Goal: Task Accomplishment & Management: Use online tool/utility

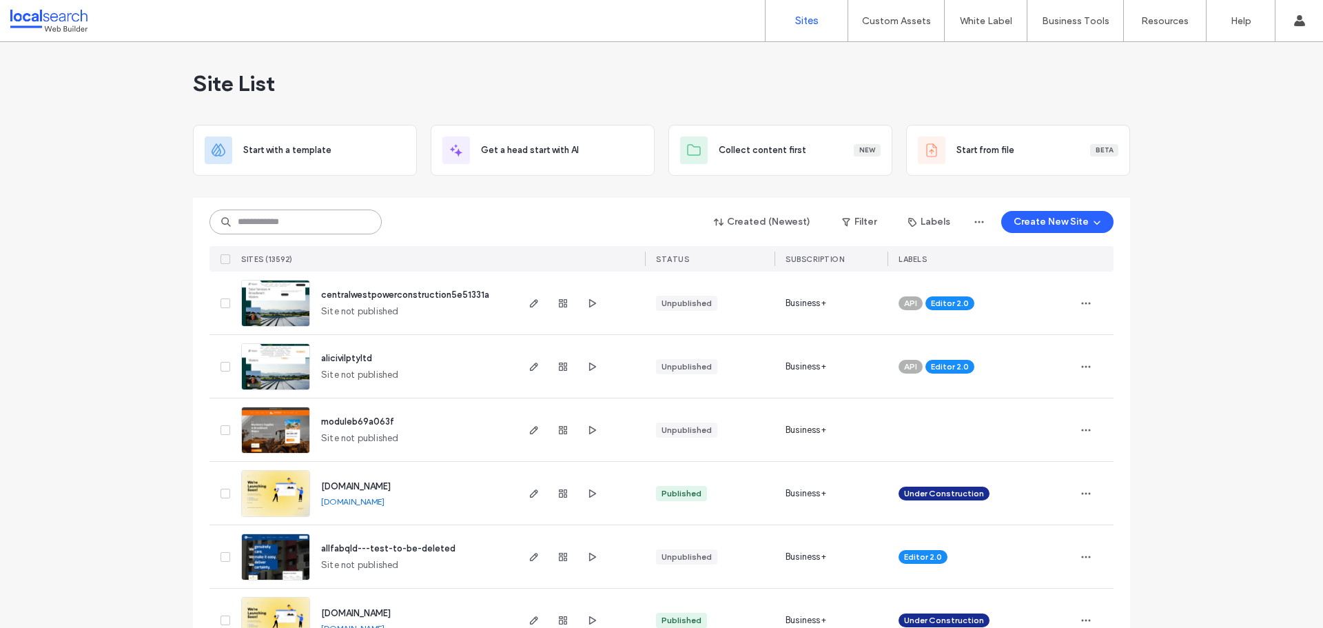
click at [290, 226] on input at bounding box center [295, 221] width 172 height 25
paste input "********"
type input "********"
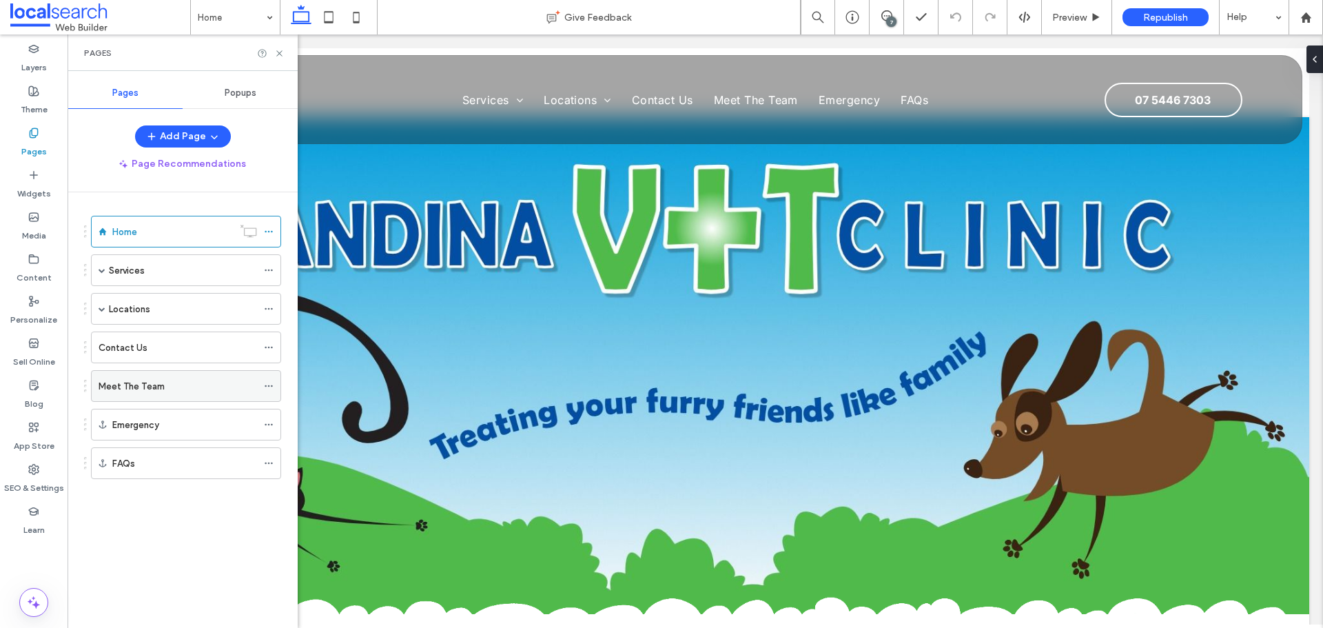
click at [267, 385] on icon at bounding box center [269, 386] width 10 height 10
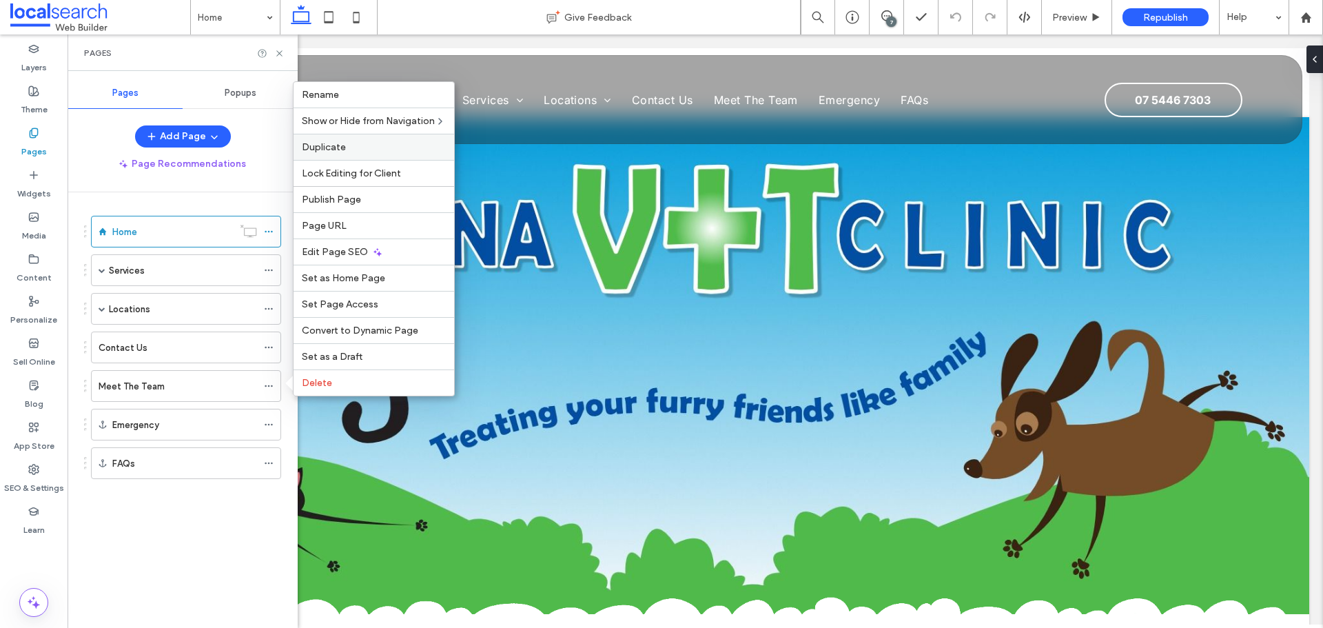
click at [350, 148] on label "Duplicate" at bounding box center [374, 147] width 144 height 12
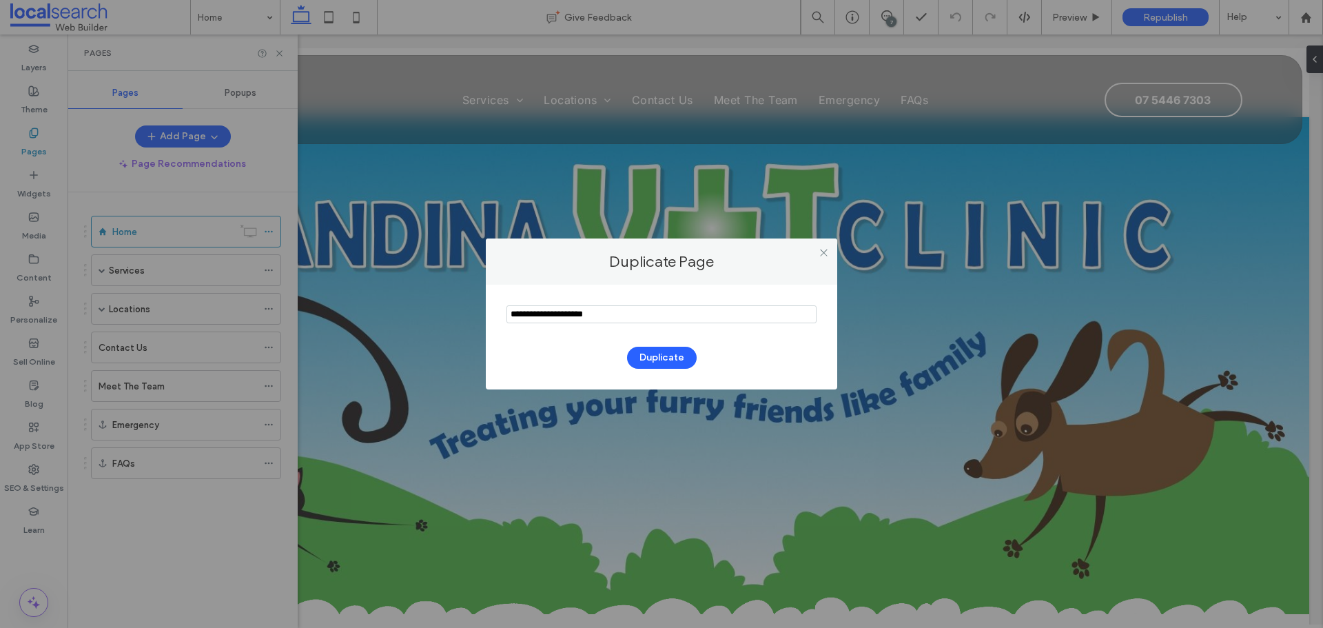
drag, startPoint x: 571, startPoint y: 312, endPoint x: 462, endPoint y: 312, distance: 108.9
click at [462, 312] on div "Duplicate Page Duplicate" at bounding box center [661, 314] width 1323 height 628
type input "********"
click at [650, 356] on button "Duplicate" at bounding box center [662, 358] width 70 height 22
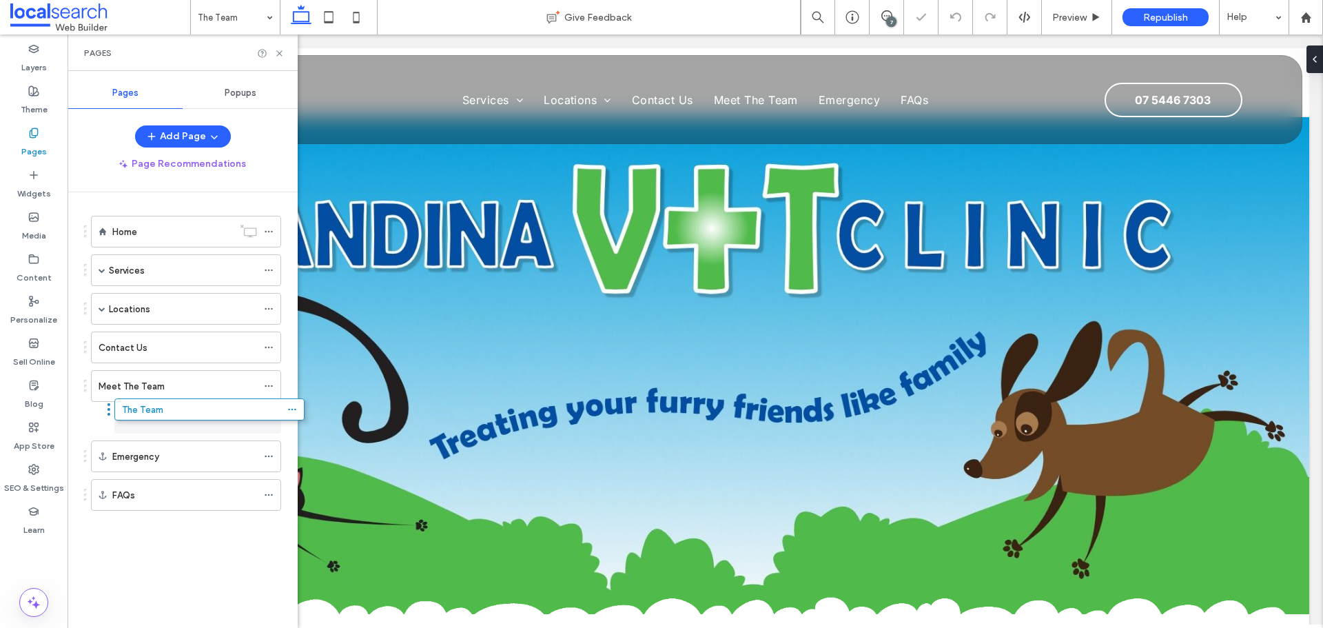
drag, startPoint x: 147, startPoint y: 508, endPoint x: 170, endPoint y: 421, distance: 89.8
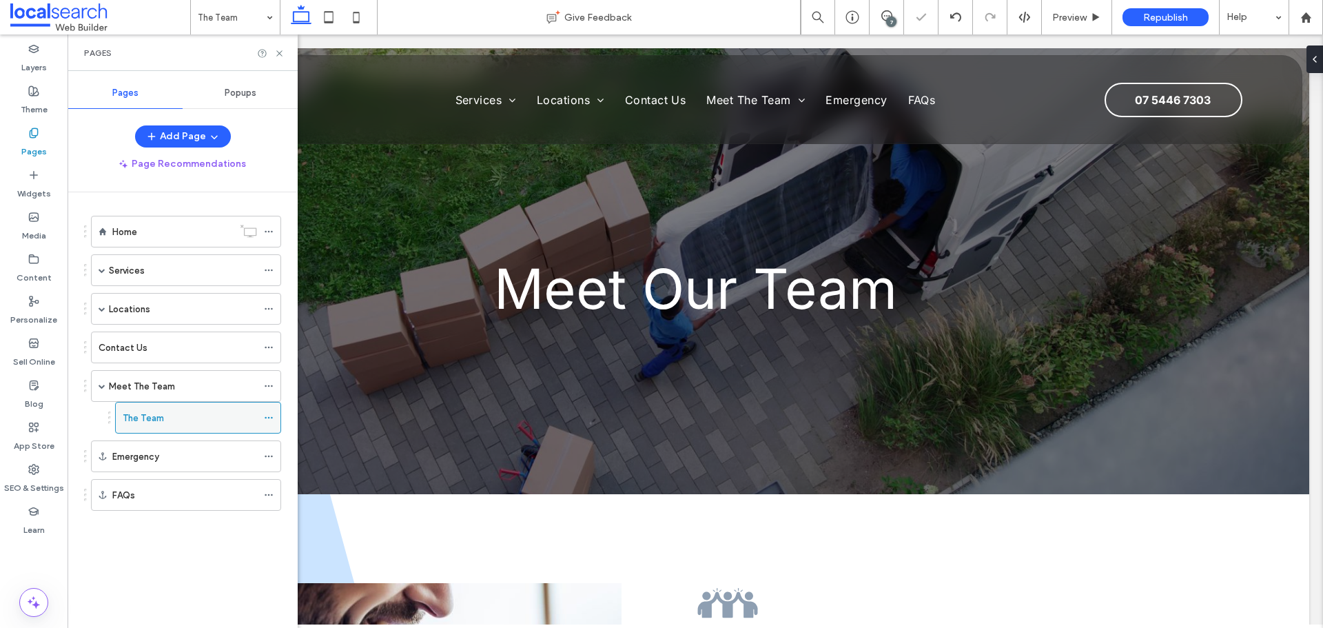
click at [272, 416] on icon at bounding box center [269, 418] width 10 height 10
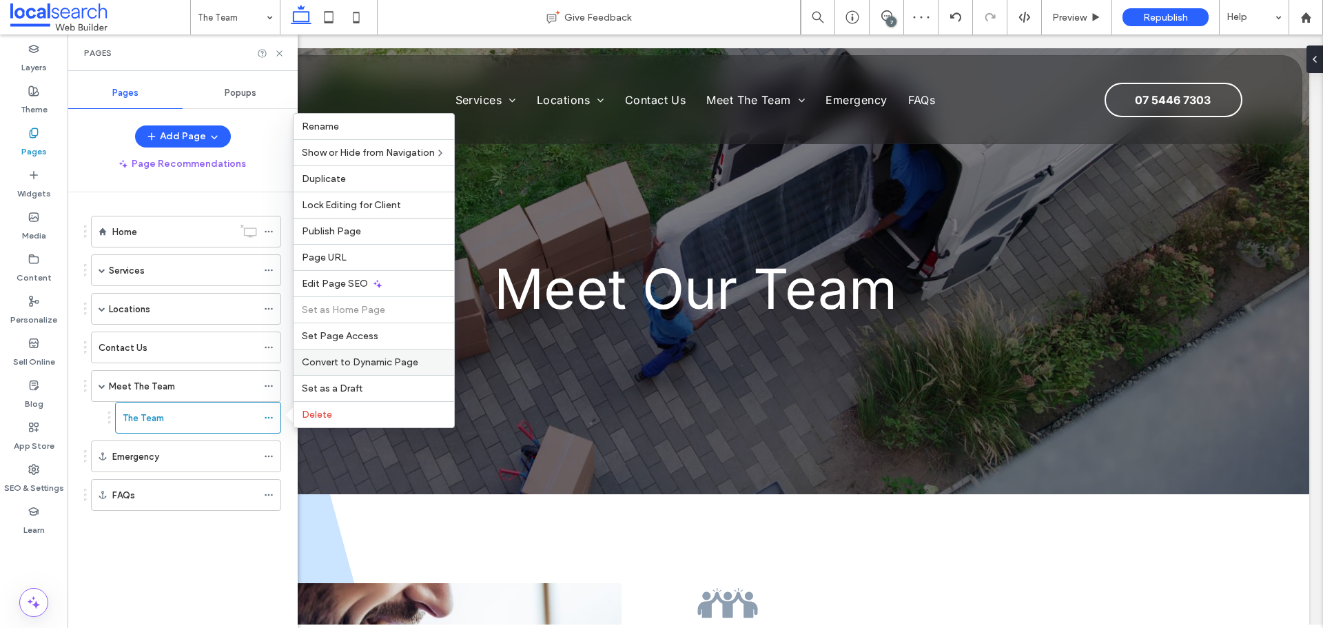
click at [340, 364] on span "Convert to Dynamic Page" at bounding box center [360, 362] width 116 height 12
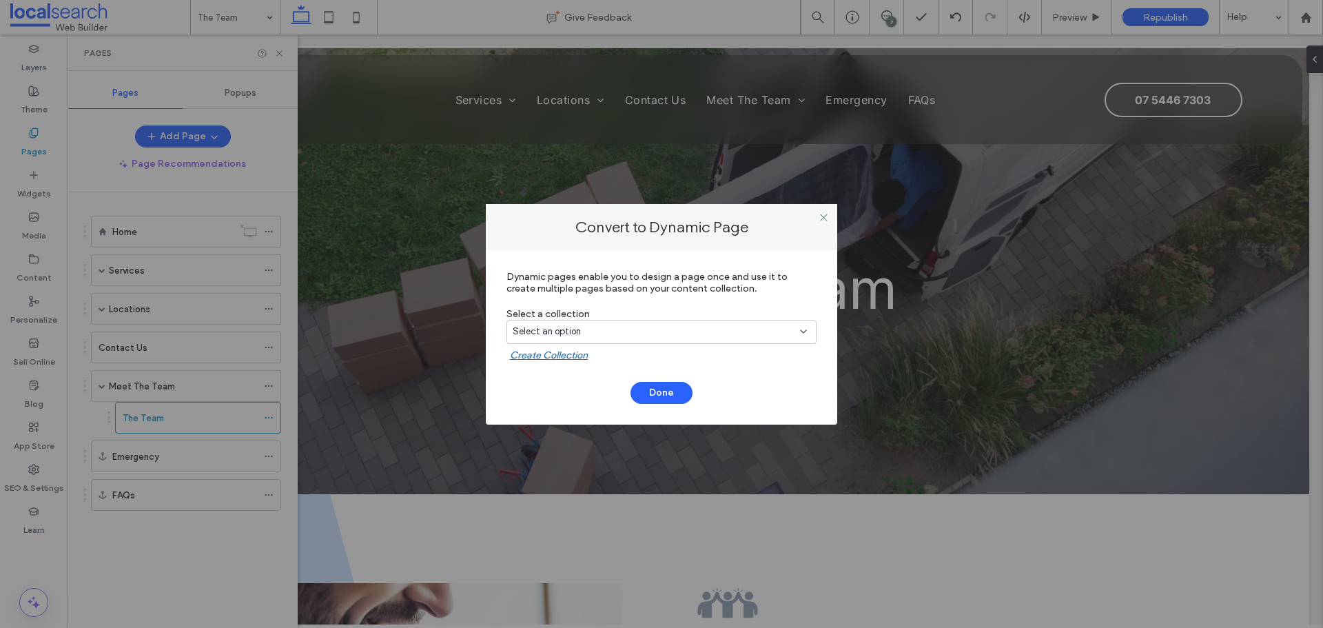
click at [803, 327] on icon at bounding box center [803, 331] width 11 height 11
click at [34, 108] on div "Convert to Dynamic Page Dynamic pages enable you to design a page once and use …" at bounding box center [661, 314] width 1323 height 628
click at [823, 214] on icon at bounding box center [824, 217] width 10 height 10
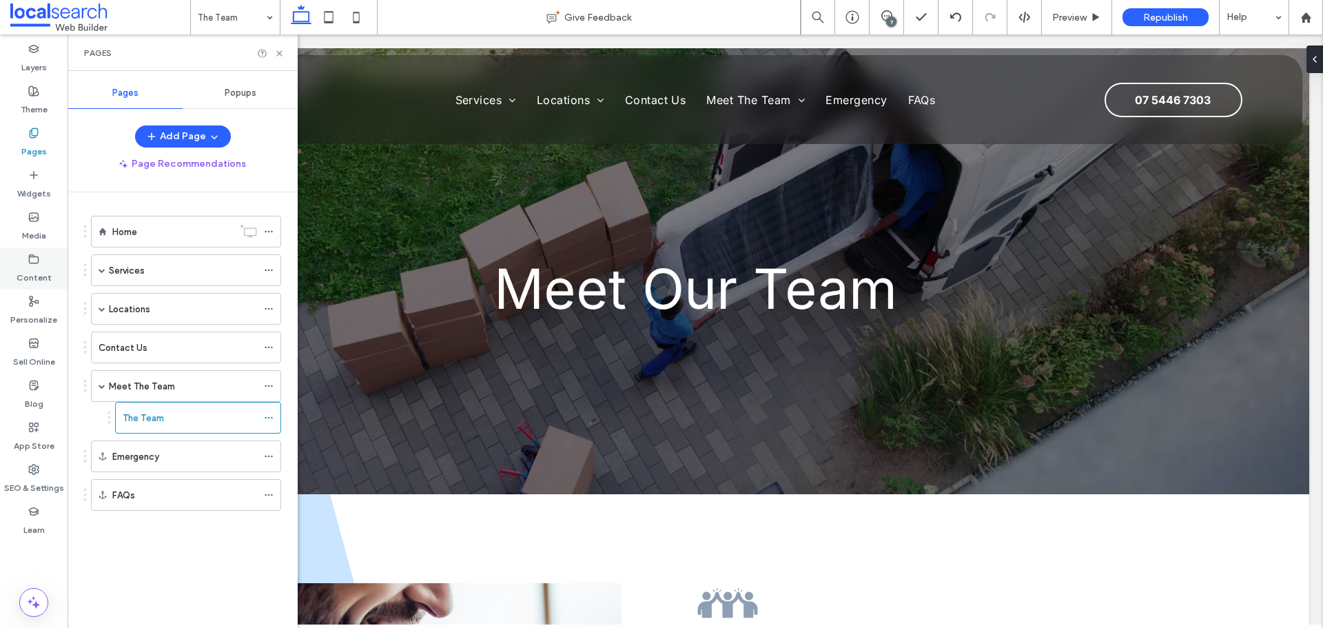
click at [36, 266] on label "Content" at bounding box center [34, 274] width 35 height 19
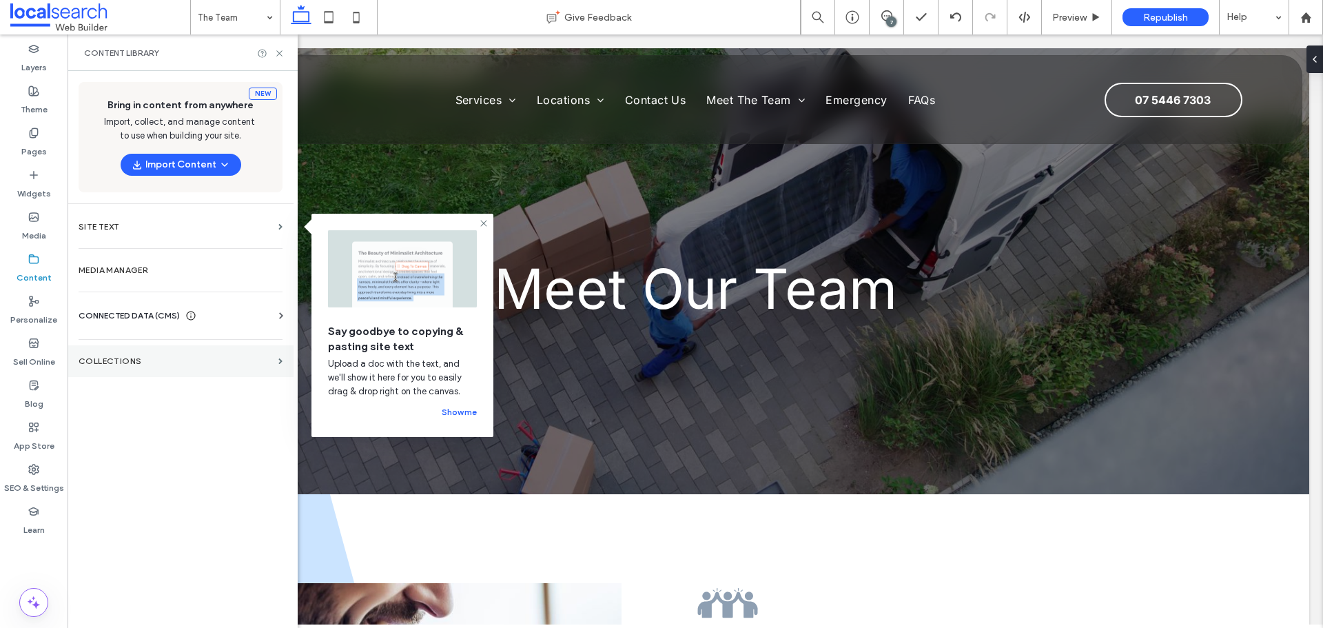
click at [134, 360] on label "Collections" at bounding box center [176, 361] width 194 height 10
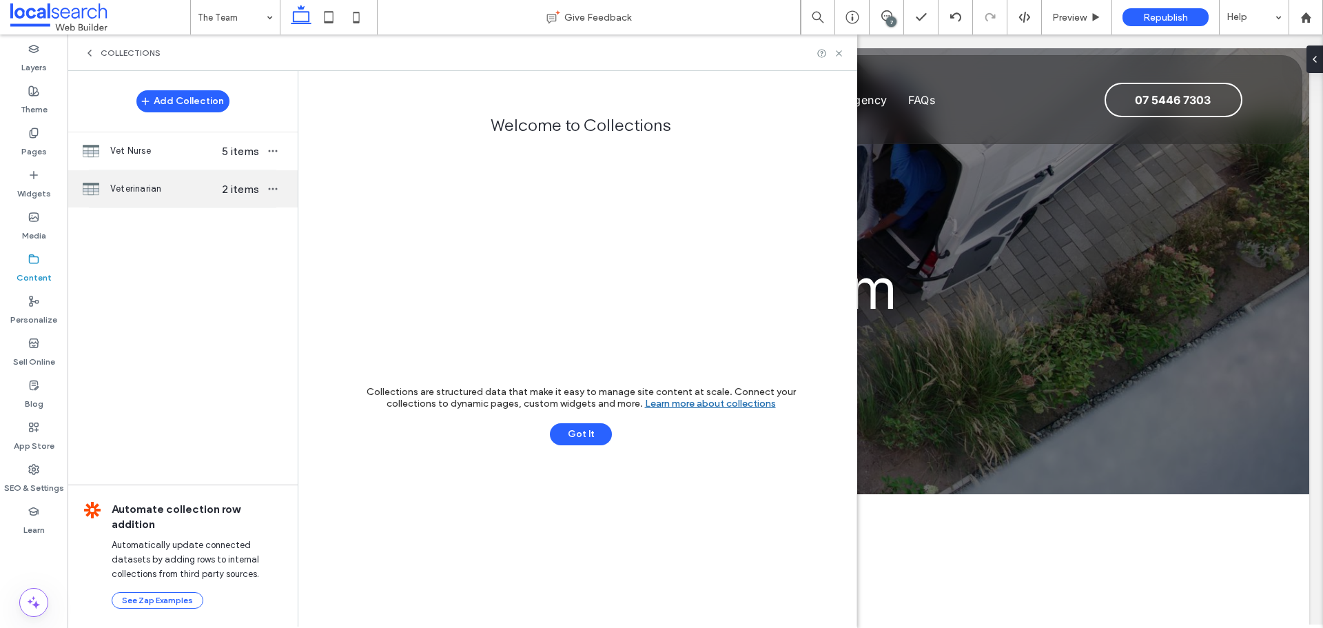
click at [162, 189] on span "Veterinarian" at bounding box center [163, 189] width 106 height 14
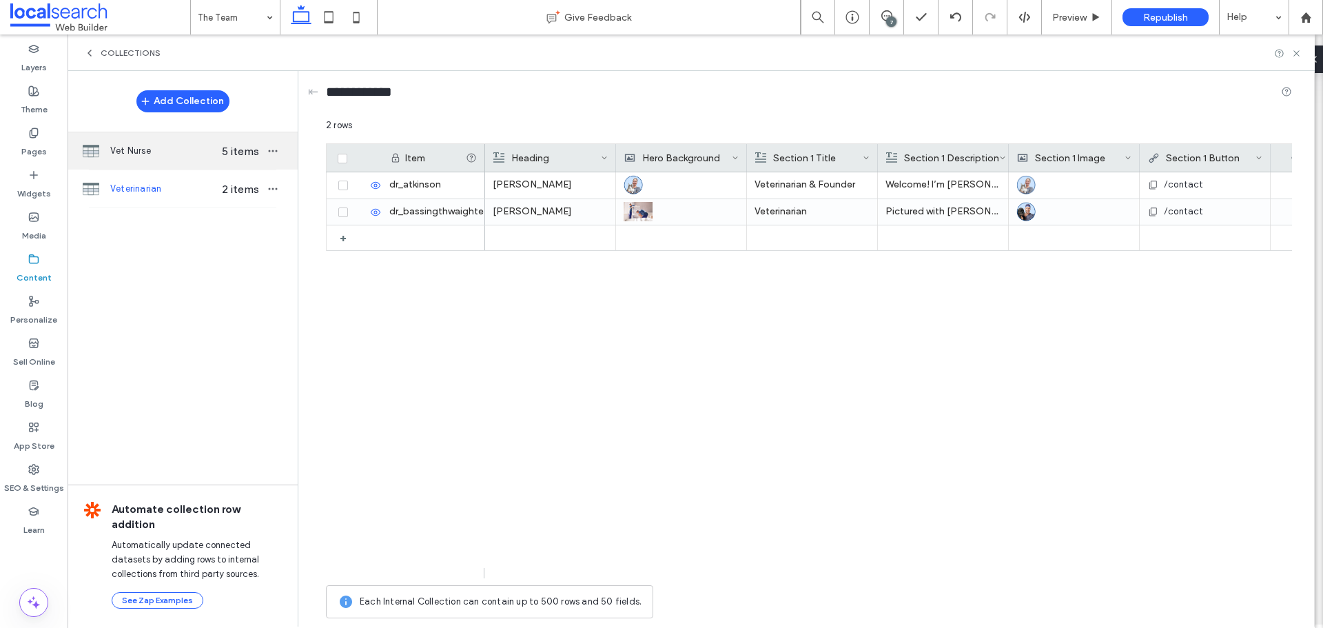
click at [165, 153] on span "Vet Nurse" at bounding box center [163, 151] width 106 height 14
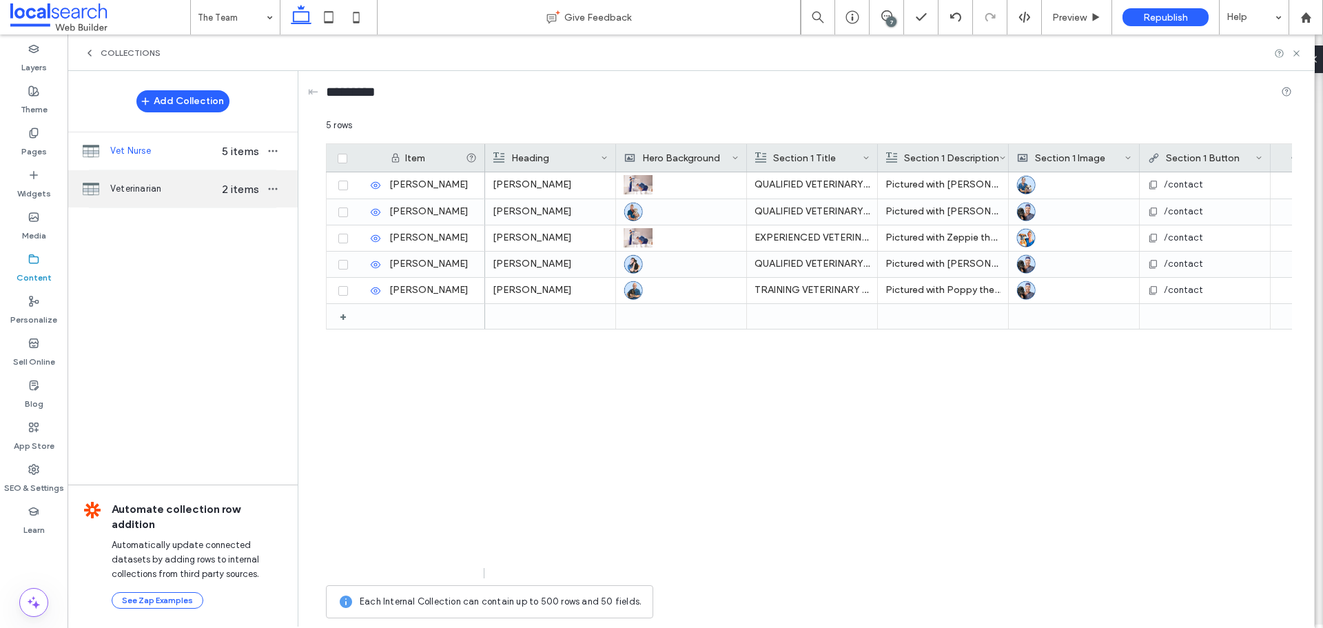
click at [169, 197] on div "Veterinarian 2 items" at bounding box center [183, 188] width 230 height 37
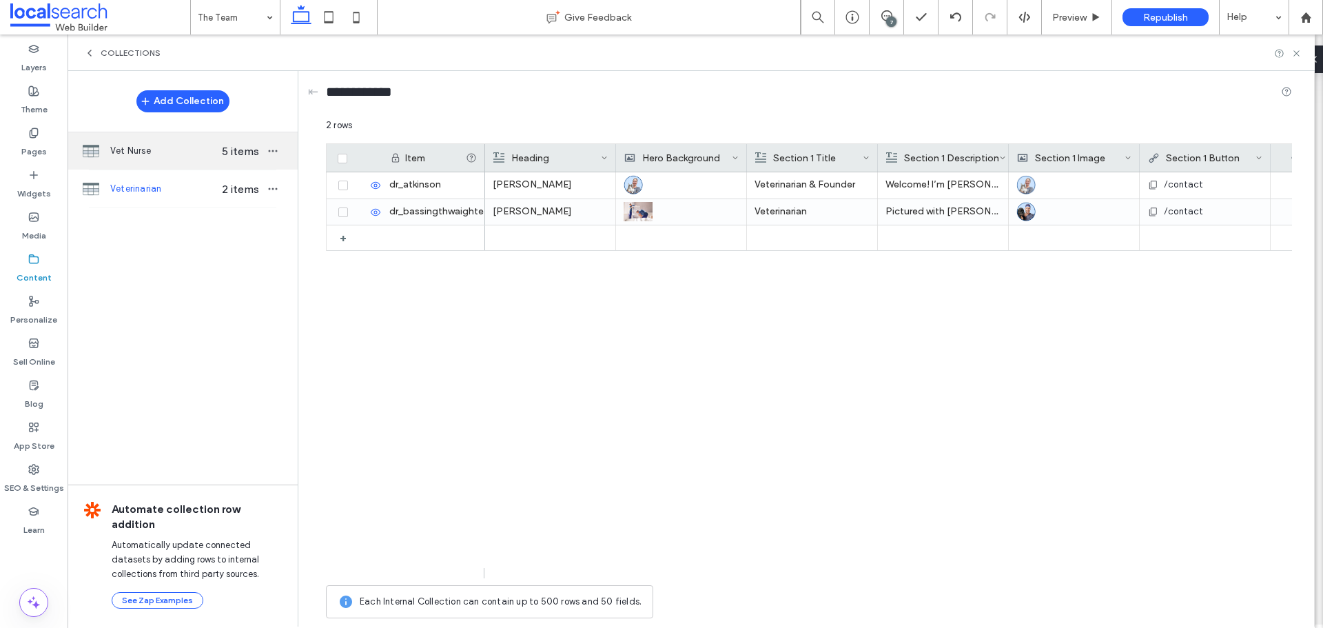
click at [173, 152] on span "Vet Nurse" at bounding box center [163, 151] width 106 height 14
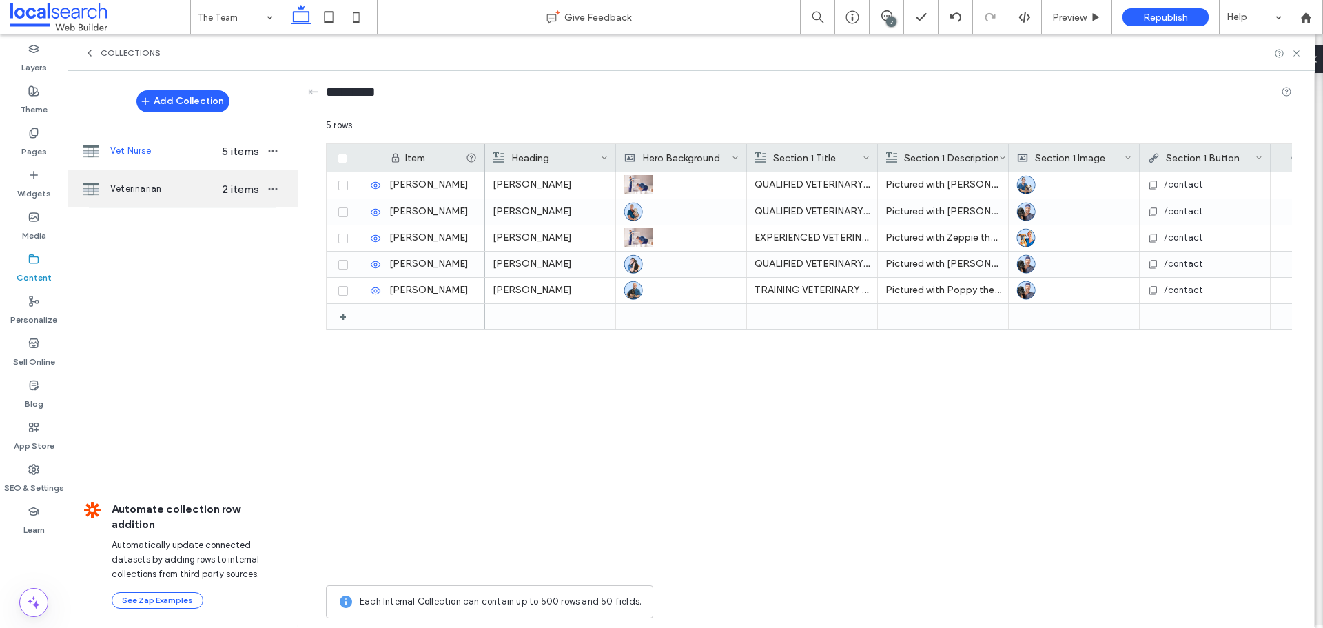
click at [170, 193] on span "Veterinarian" at bounding box center [163, 189] width 106 height 14
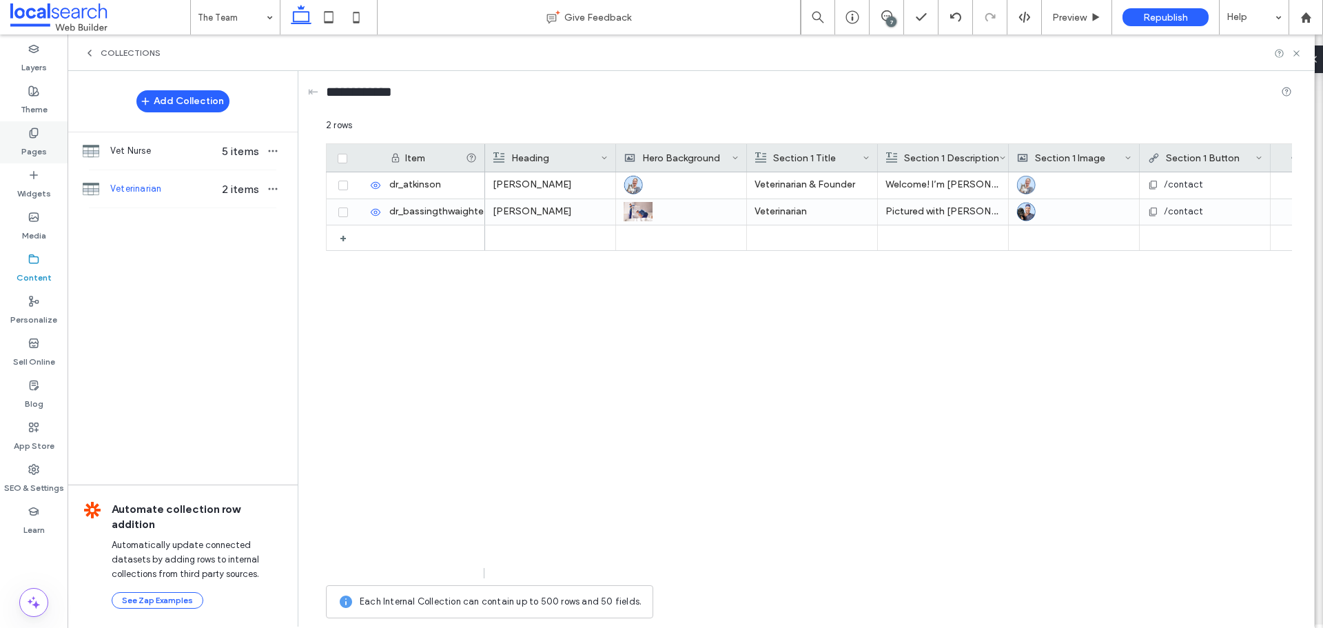
drag, startPoint x: 28, startPoint y: 134, endPoint x: 34, endPoint y: 150, distance: 16.8
click at [28, 134] on icon at bounding box center [33, 132] width 11 height 11
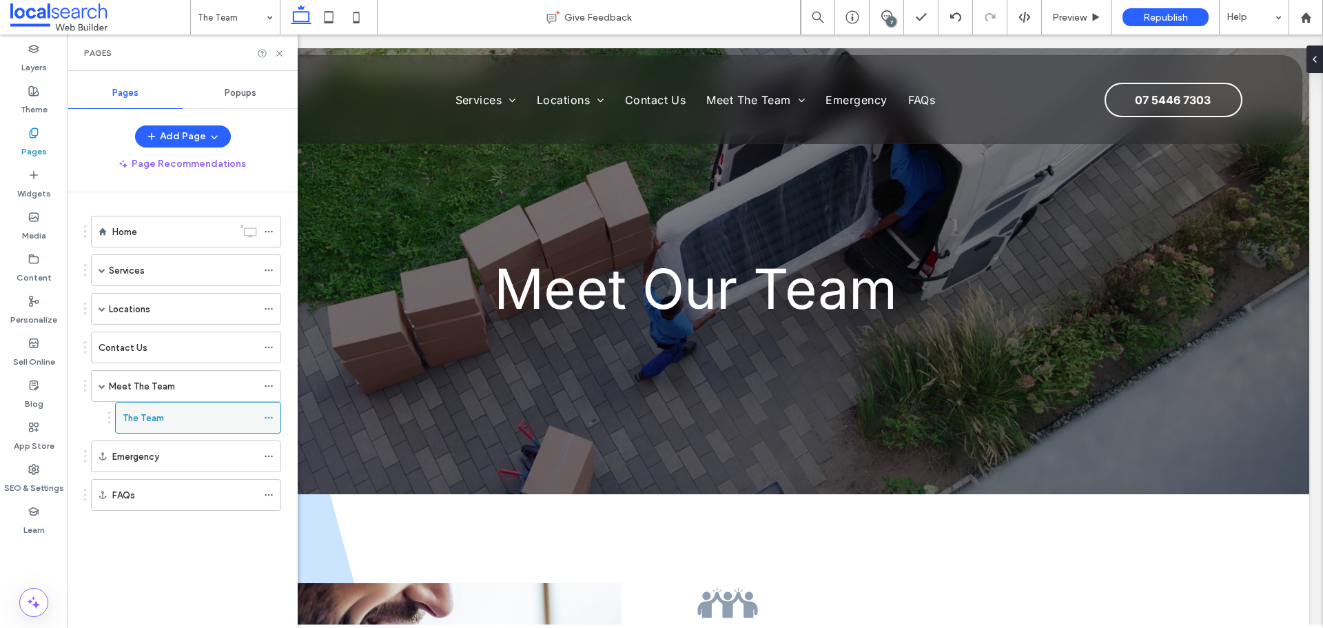
click at [271, 420] on icon at bounding box center [269, 418] width 10 height 10
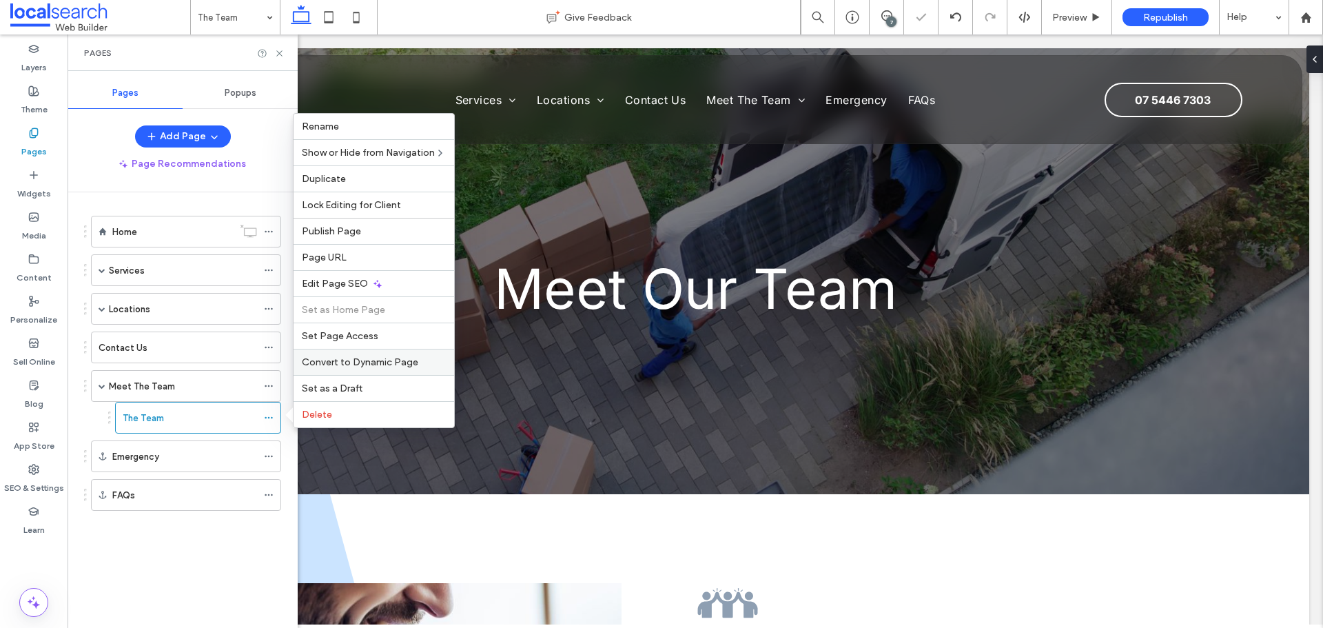
click at [346, 365] on span "Convert to Dynamic Page" at bounding box center [360, 362] width 116 height 12
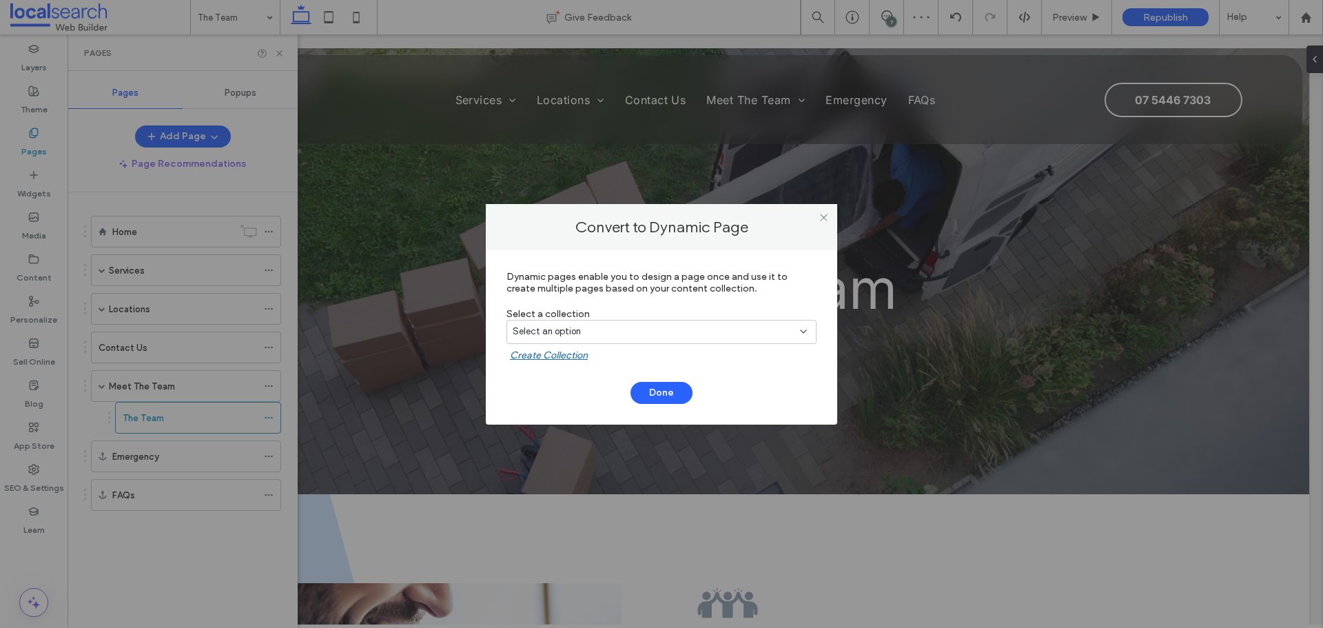
click at [584, 332] on div "Select an option" at bounding box center [653, 332] width 281 height 14
drag, startPoint x: 558, startPoint y: 401, endPoint x: 566, endPoint y: 405, distance: 9.2
click at [557, 401] on span "Veterinarian" at bounding box center [563, 405] width 50 height 14
click at [657, 393] on button "Done" at bounding box center [662, 393] width 62 height 22
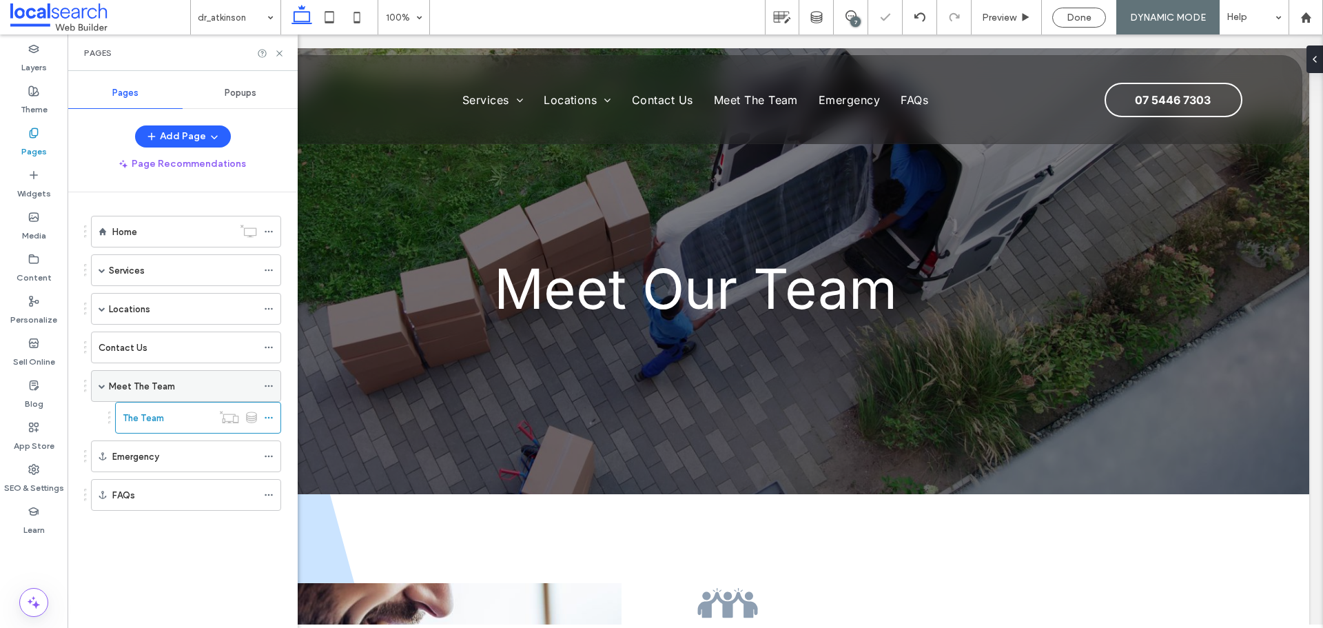
click at [192, 389] on div "Meet The Team" at bounding box center [183, 386] width 148 height 14
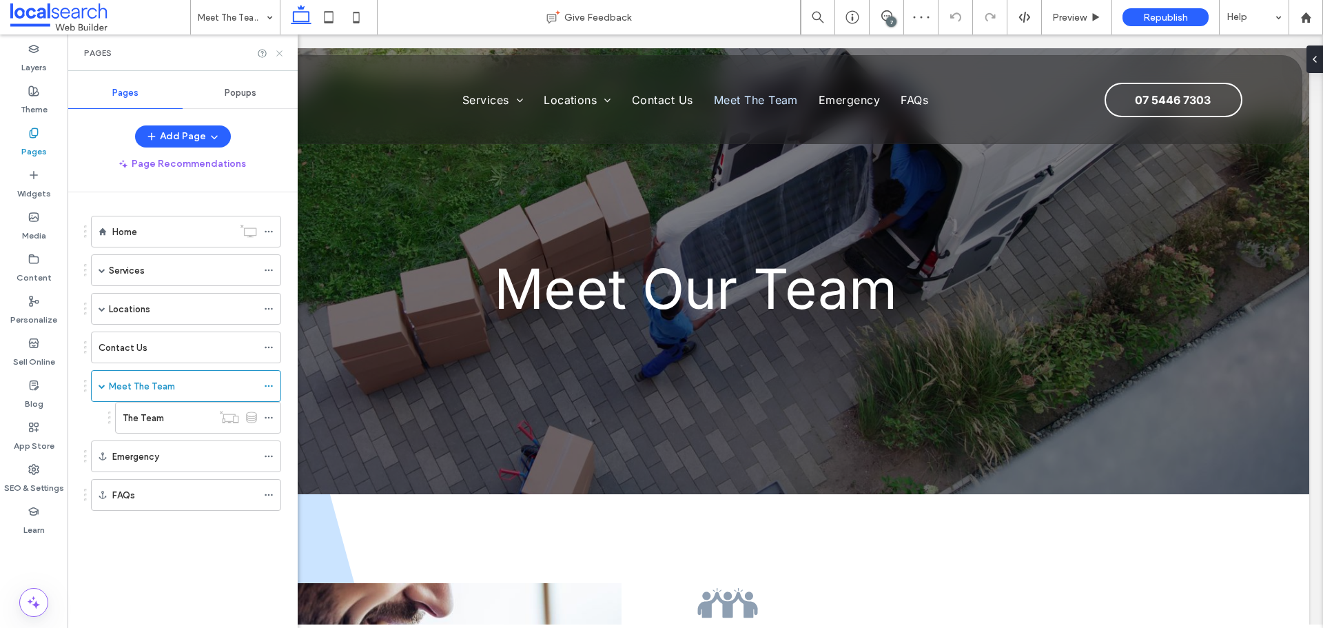
click at [279, 51] on icon at bounding box center [279, 53] width 10 height 10
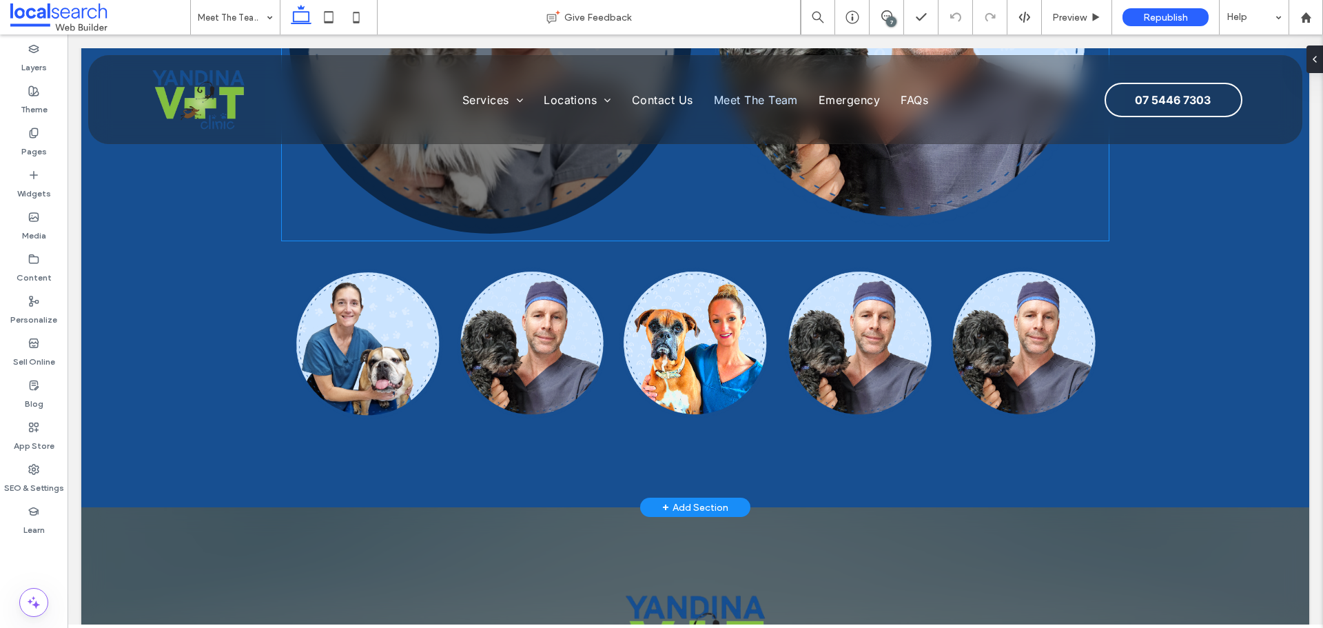
scroll to position [1378, 0]
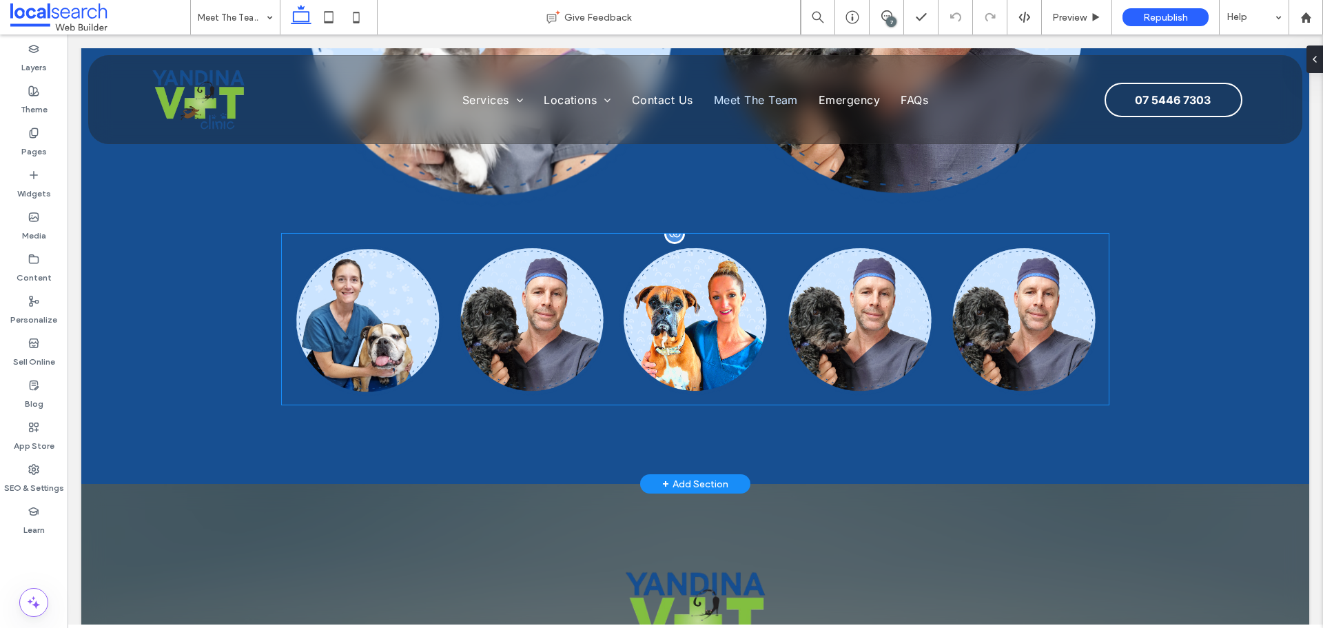
click at [670, 244] on div at bounding box center [674, 233] width 21 height 21
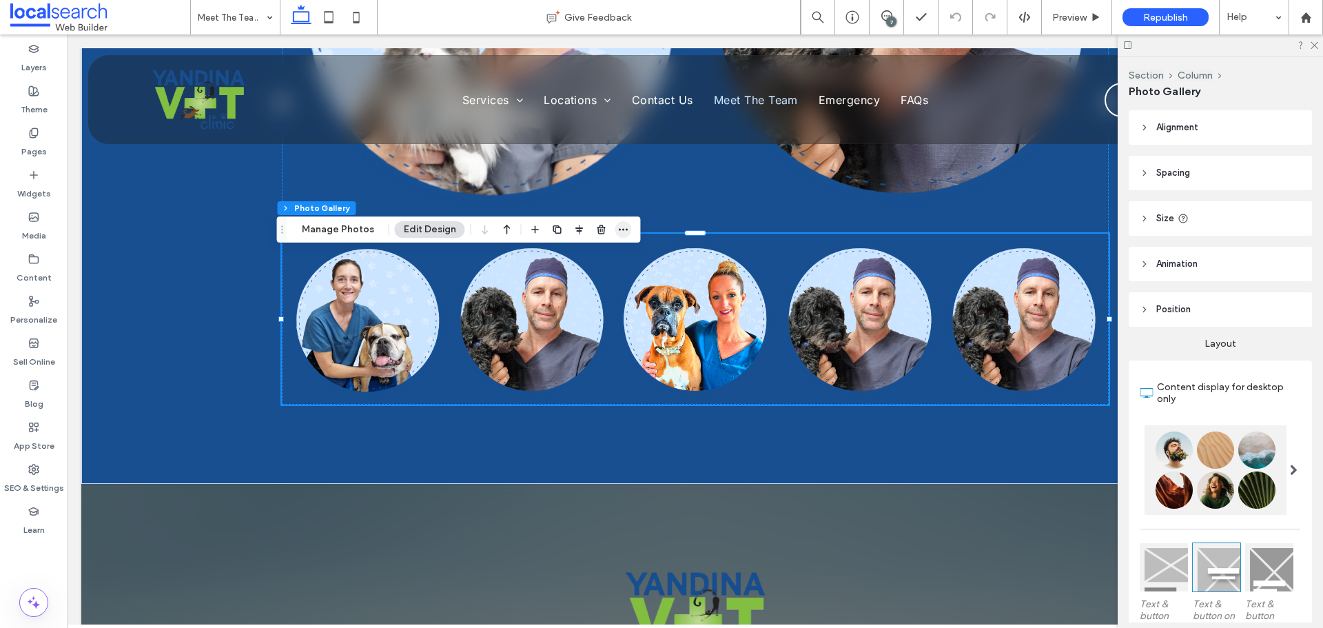
click at [624, 229] on use "button" at bounding box center [623, 230] width 9 height 2
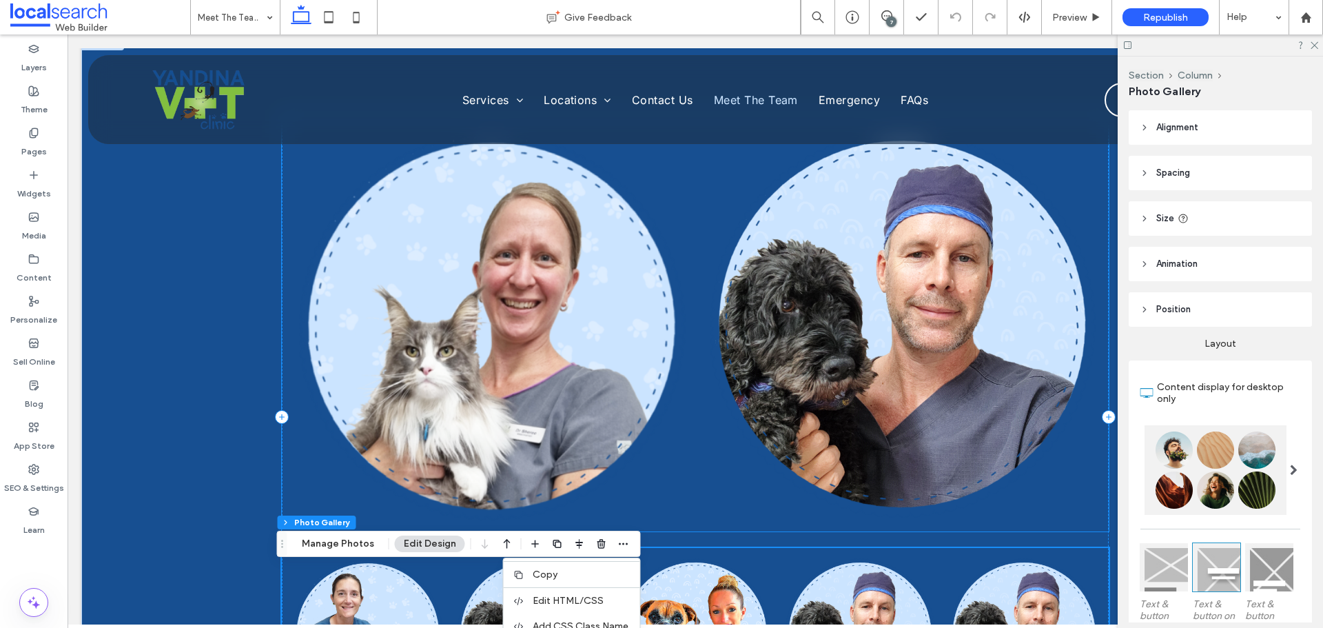
scroll to position [1034, 0]
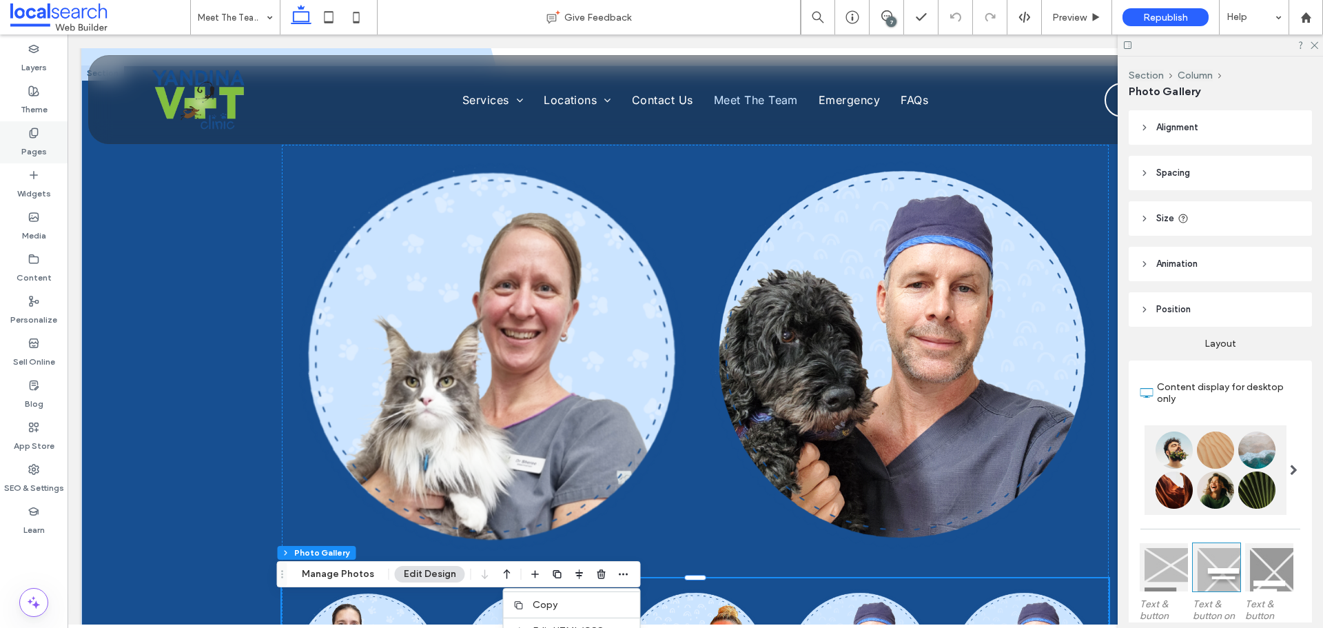
click at [37, 141] on label "Pages" at bounding box center [33, 148] width 25 height 19
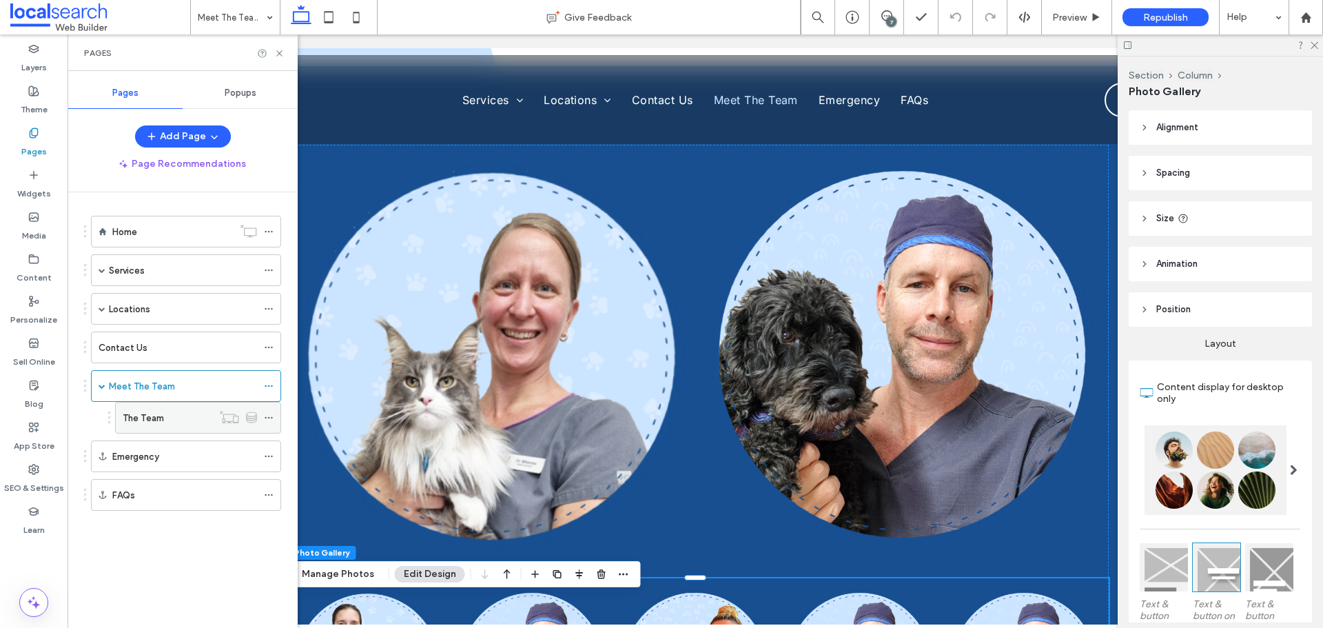
click at [187, 427] on div "The Team" at bounding box center [168, 417] width 90 height 30
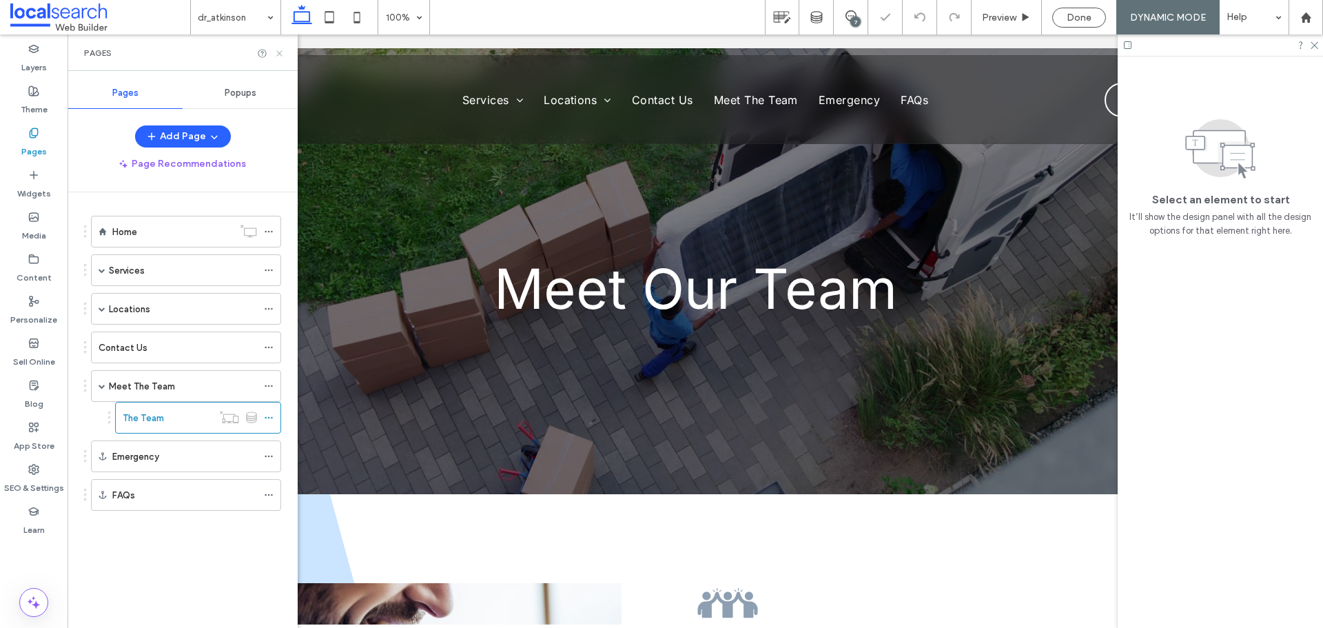
click at [276, 48] on icon at bounding box center [279, 53] width 10 height 10
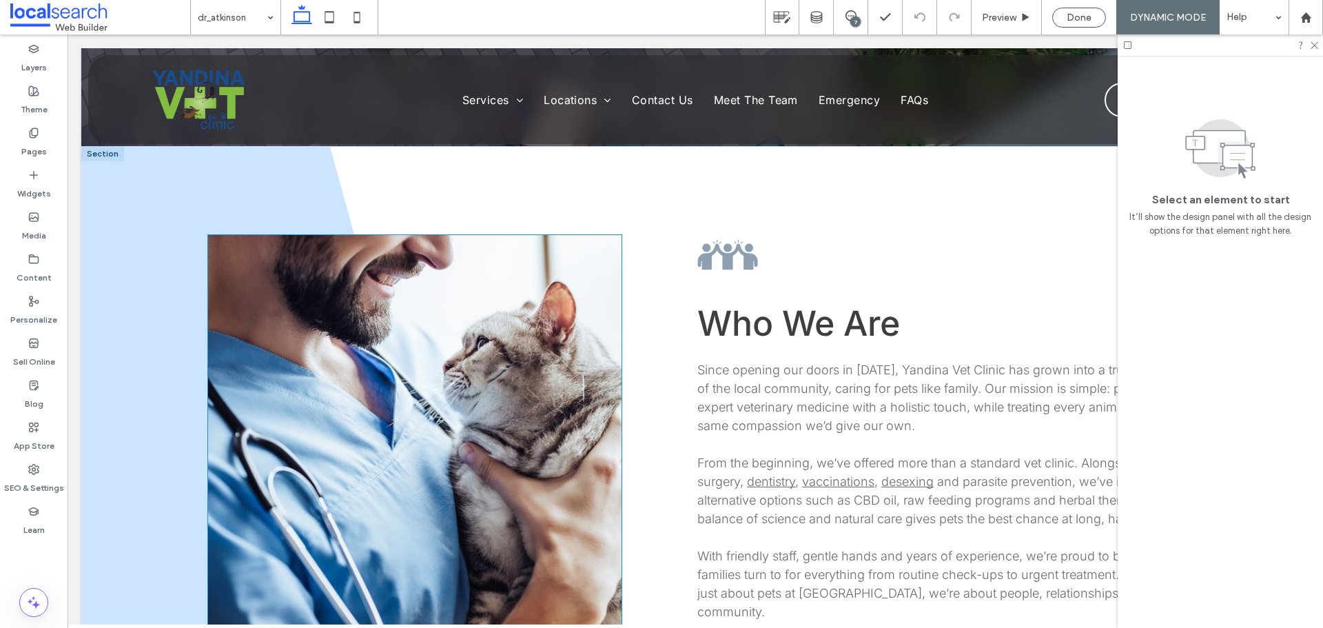
scroll to position [345, 0]
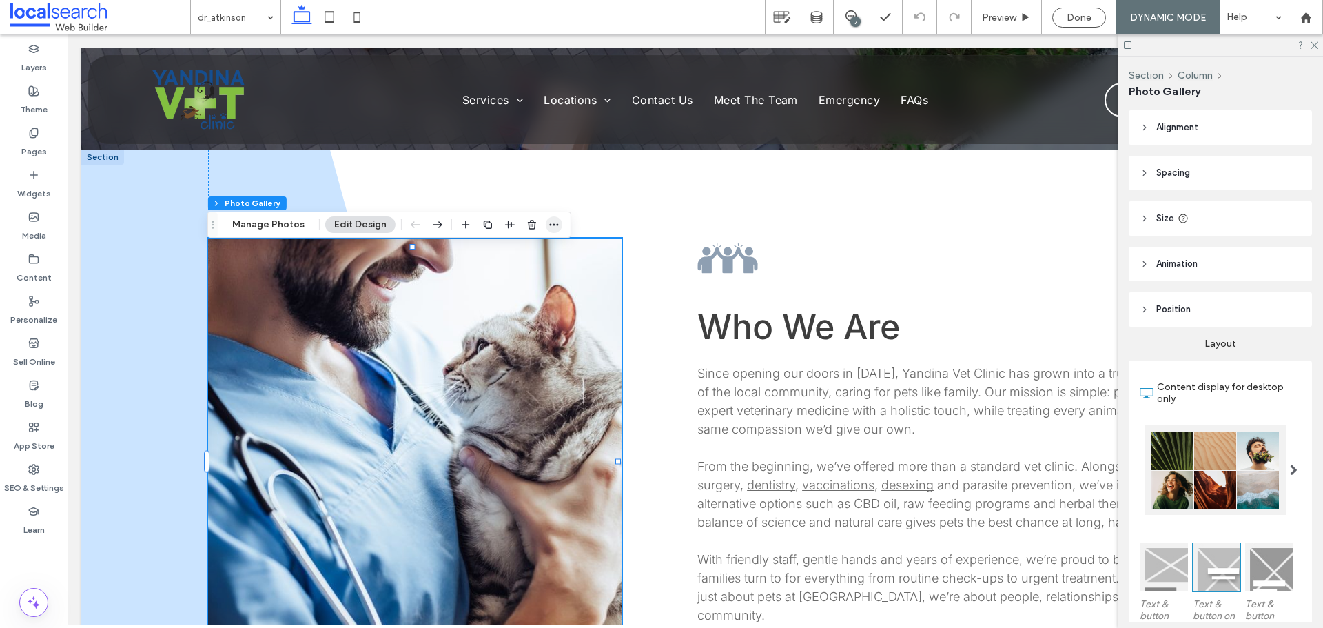
click at [550, 220] on icon "button" at bounding box center [554, 224] width 11 height 11
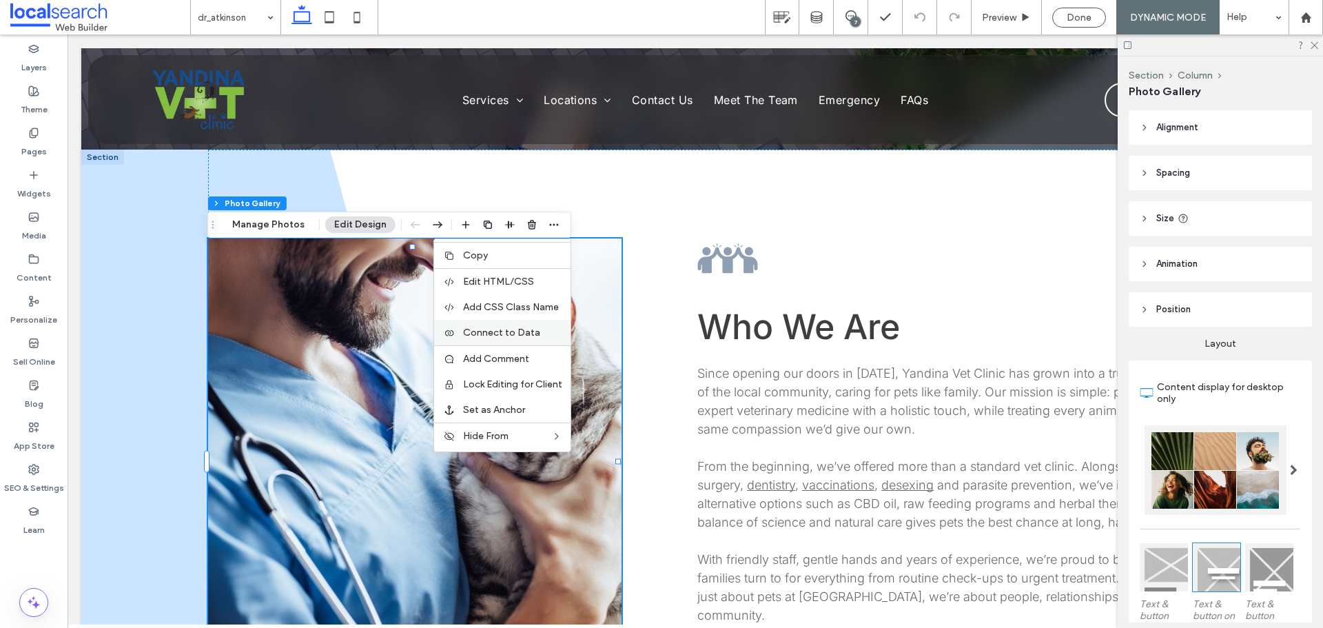
click at [489, 333] on span "Connect to Data" at bounding box center [501, 333] width 77 height 12
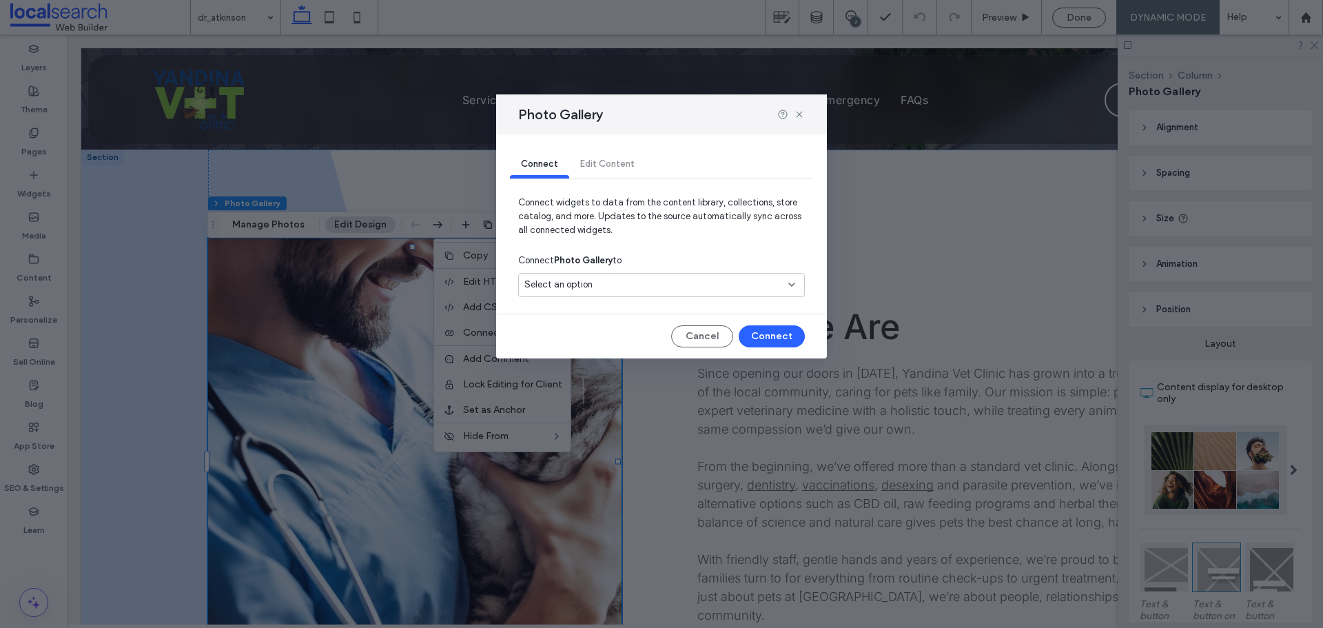
click at [644, 289] on div "Select an option" at bounding box center [653, 285] width 258 height 14
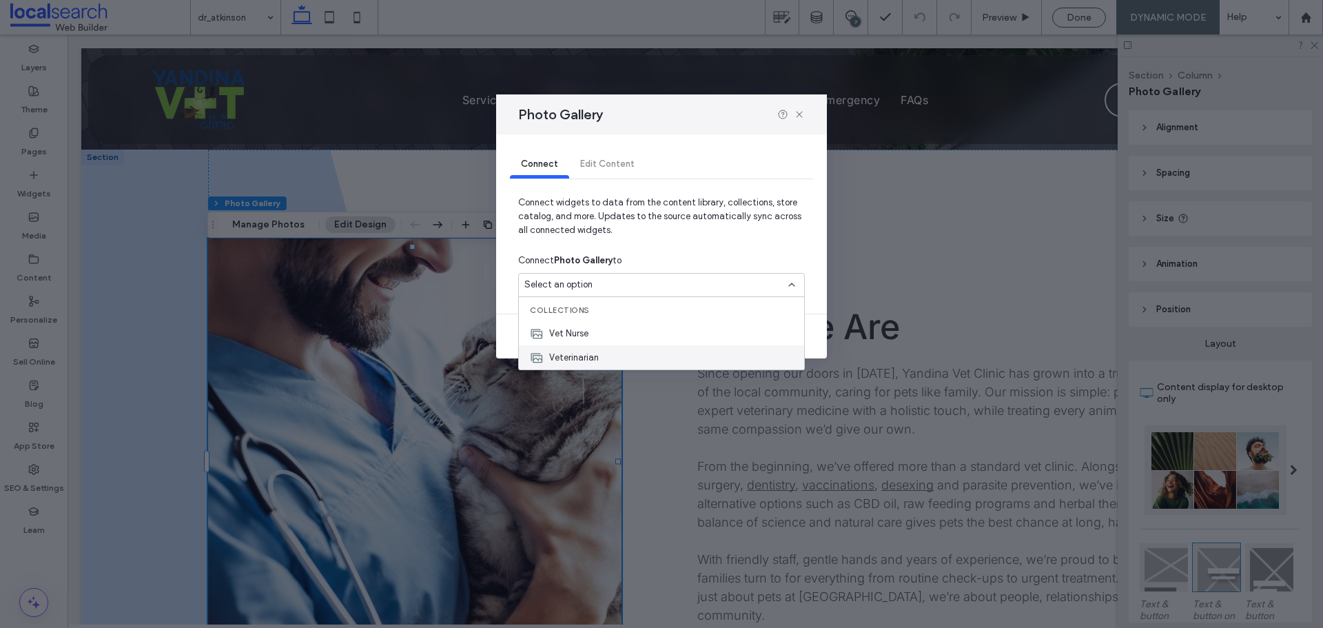
click at [577, 354] on span "Veterinarian" at bounding box center [574, 358] width 50 height 14
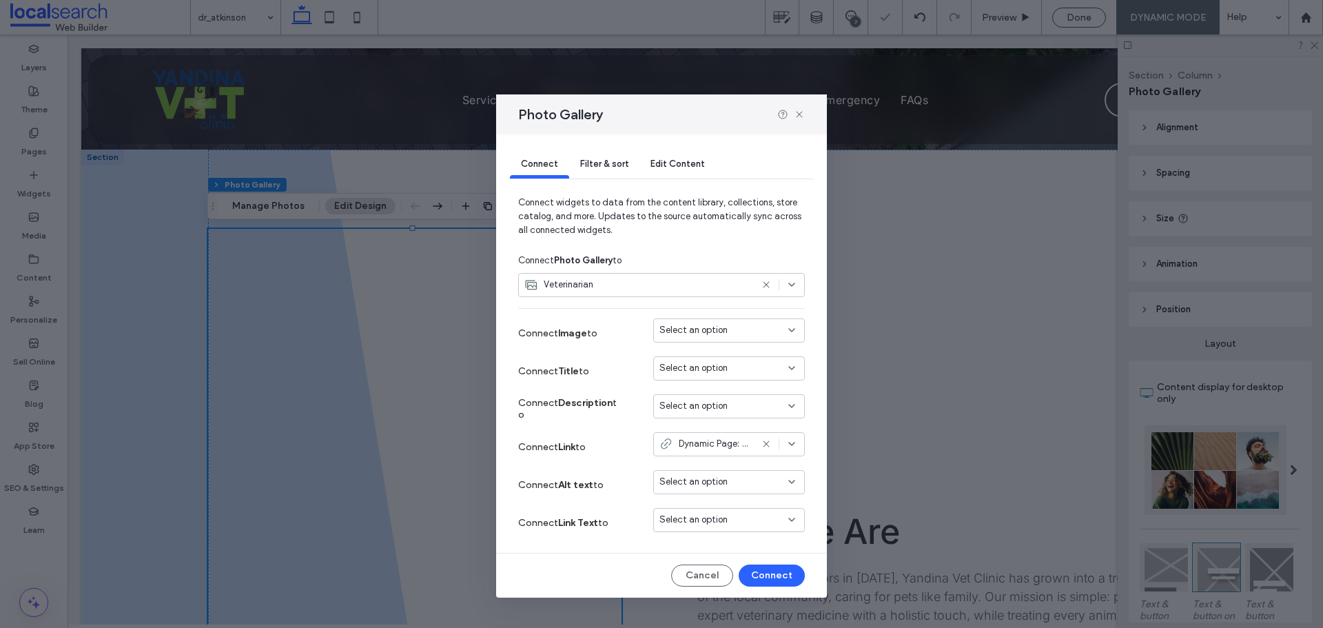
click at [750, 334] on div "Select an option" at bounding box center [721, 330] width 123 height 14
click at [718, 380] on span "Section 1 Image" at bounding box center [716, 379] width 65 height 14
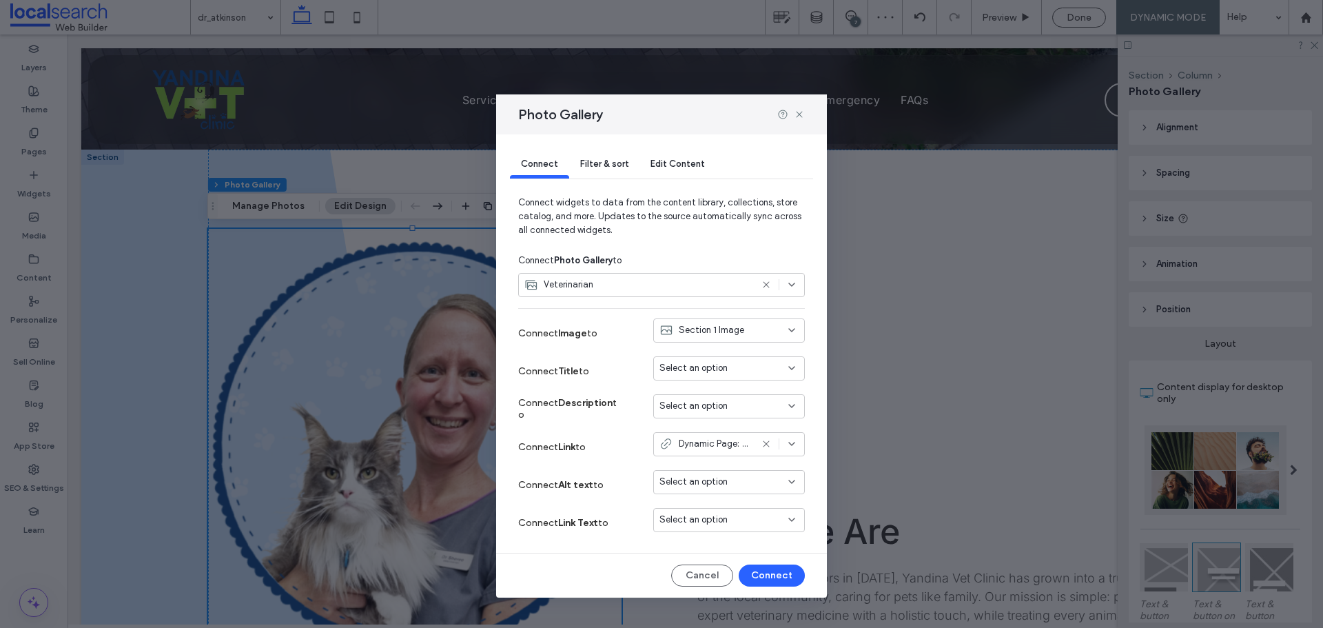
click at [733, 368] on div "Select an option" at bounding box center [721, 368] width 123 height 14
click at [797, 114] on icon at bounding box center [799, 114] width 11 height 11
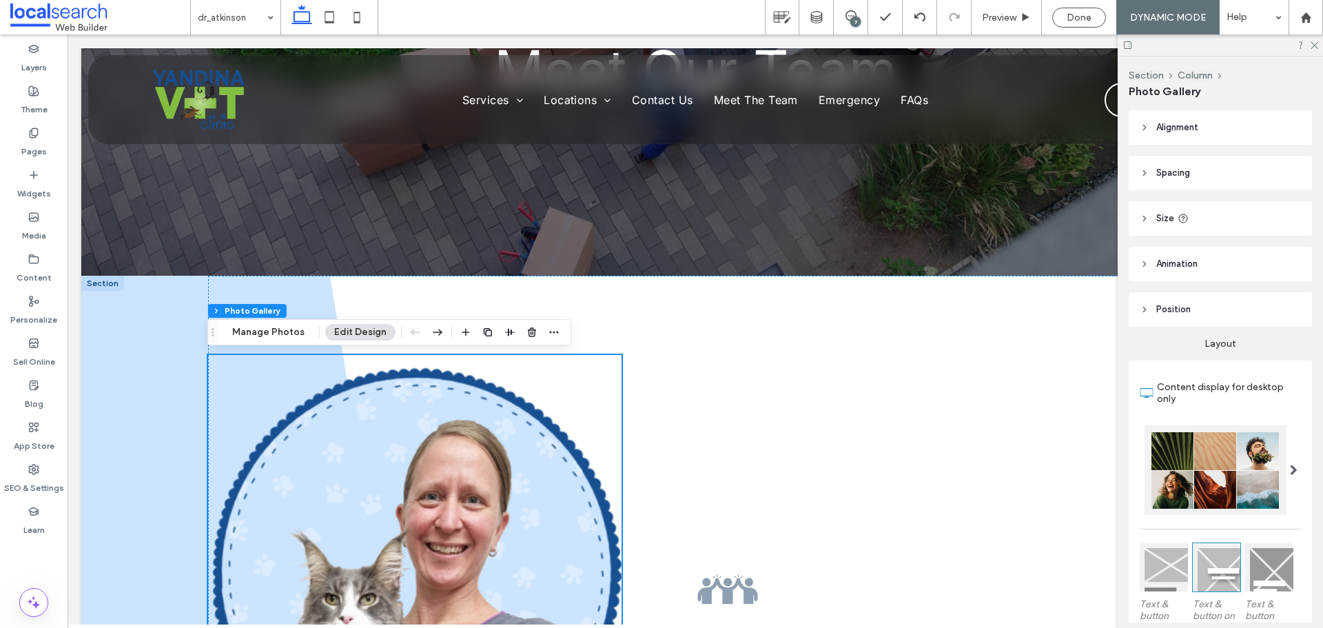
scroll to position [276, 0]
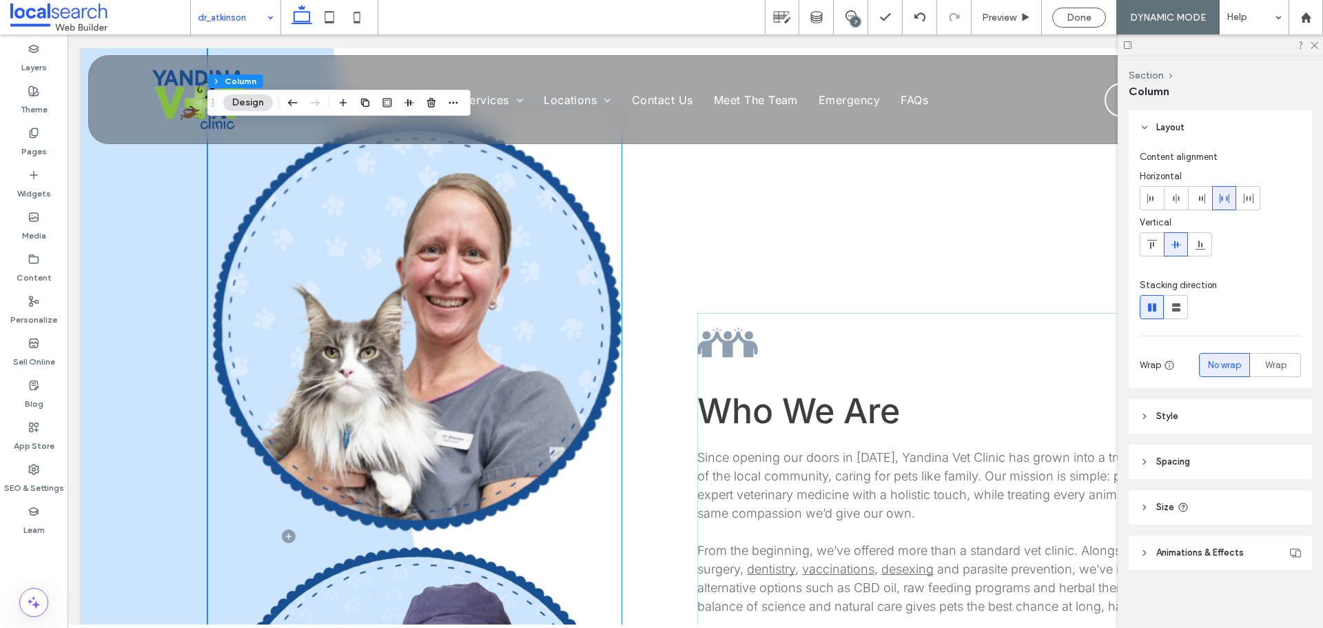
scroll to position [482, 0]
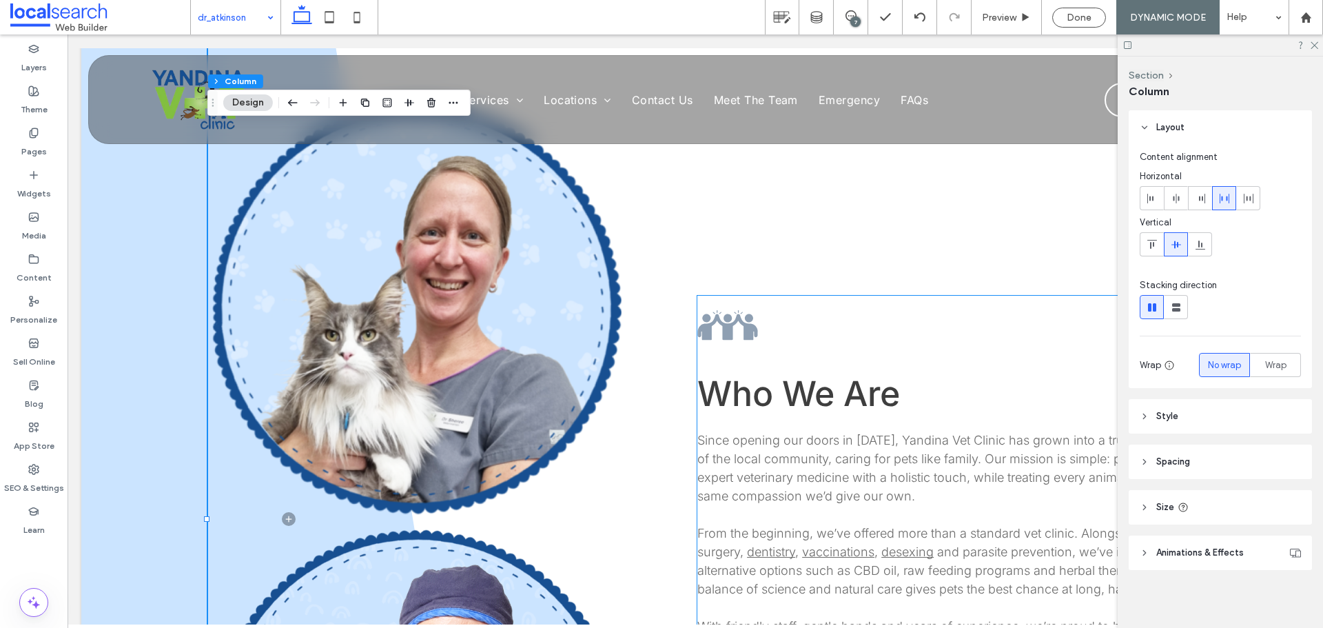
click at [801, 382] on span "Who We Are" at bounding box center [798, 393] width 203 height 41
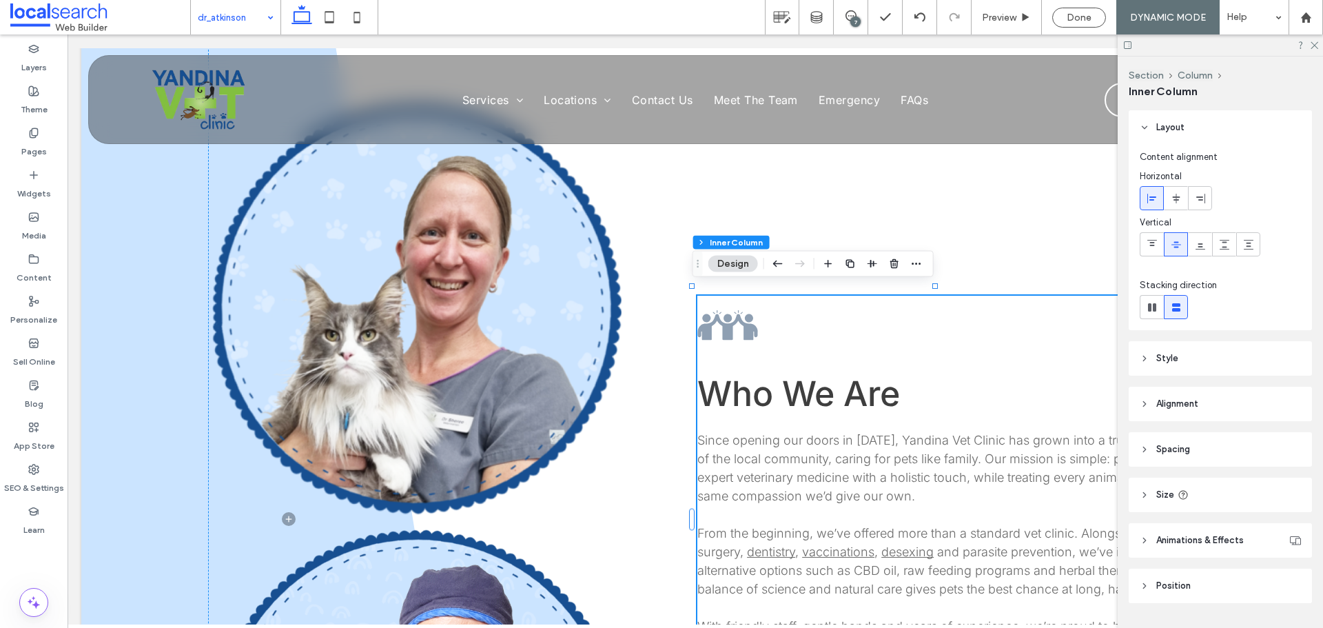
click at [795, 382] on span "Who We Are" at bounding box center [798, 393] width 203 height 41
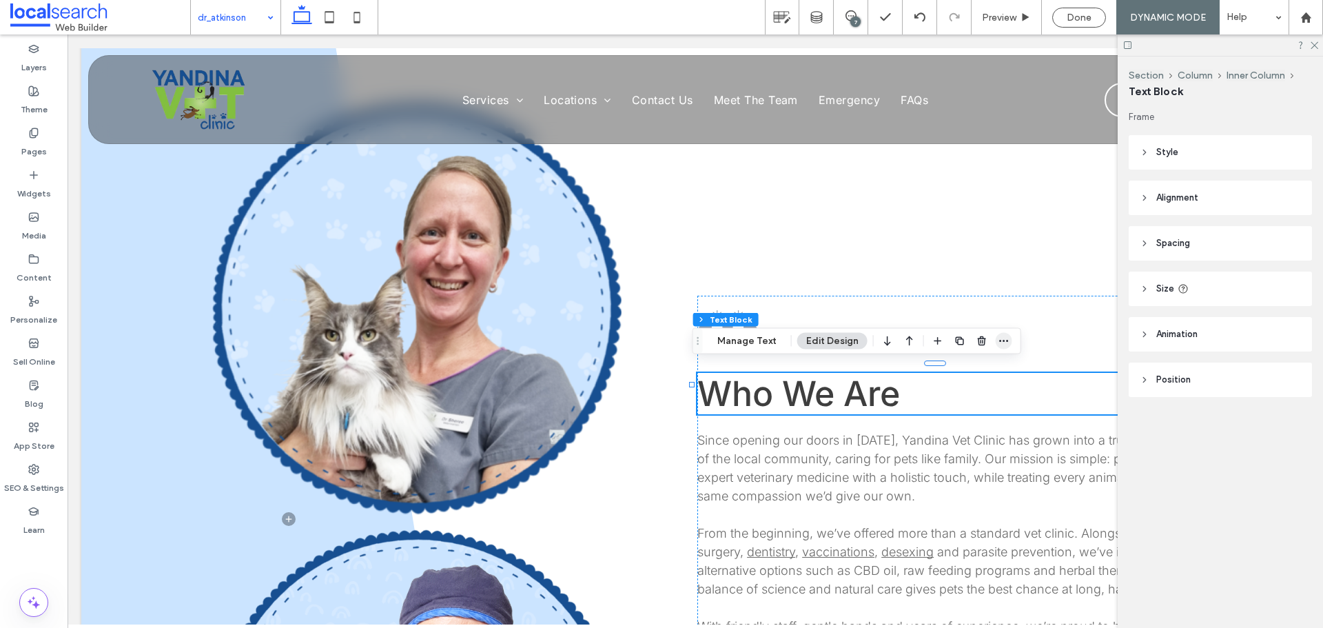
click at [999, 336] on icon "button" at bounding box center [1004, 341] width 11 height 11
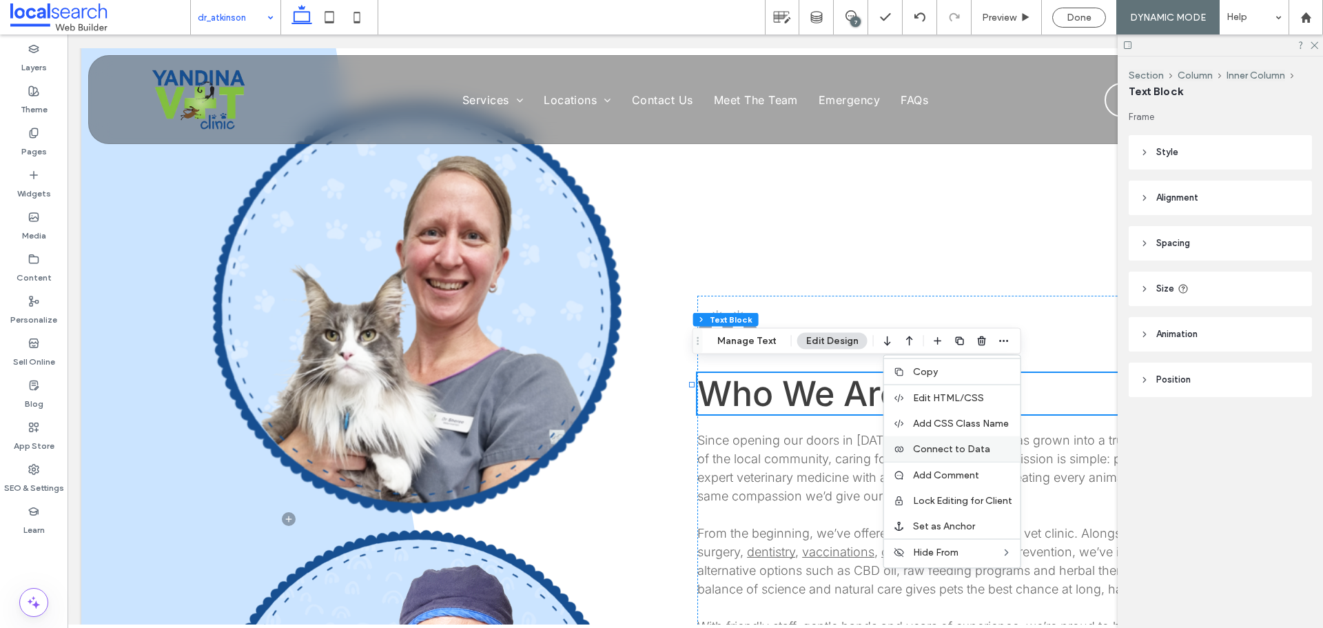
click at [928, 451] on span "Connect to Data" at bounding box center [951, 449] width 77 height 12
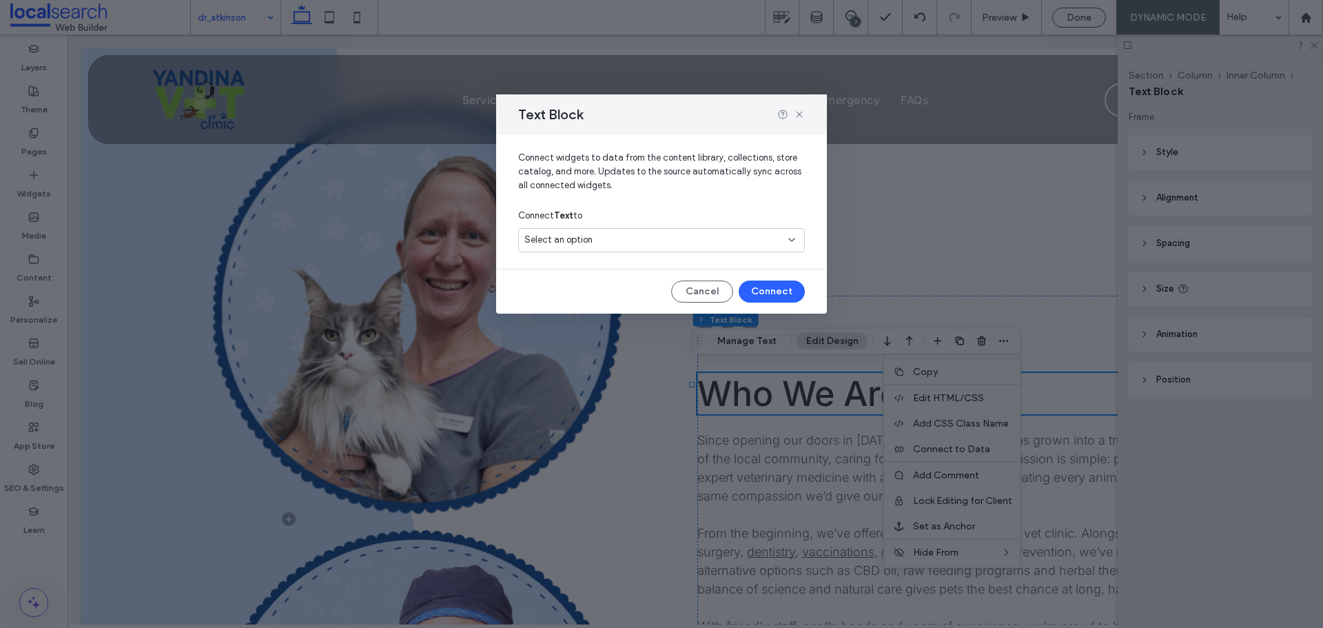
click at [591, 236] on span "Select an option" at bounding box center [558, 240] width 68 height 14
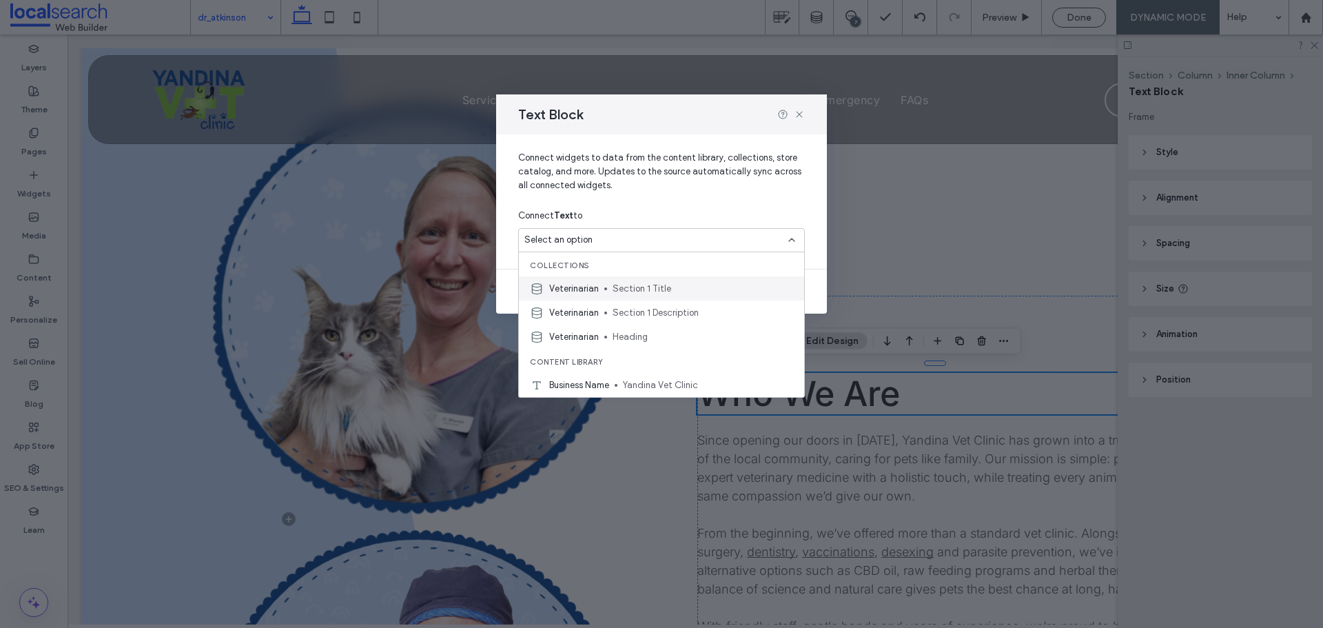
click at [586, 285] on span "Veterinarian" at bounding box center [574, 289] width 50 height 14
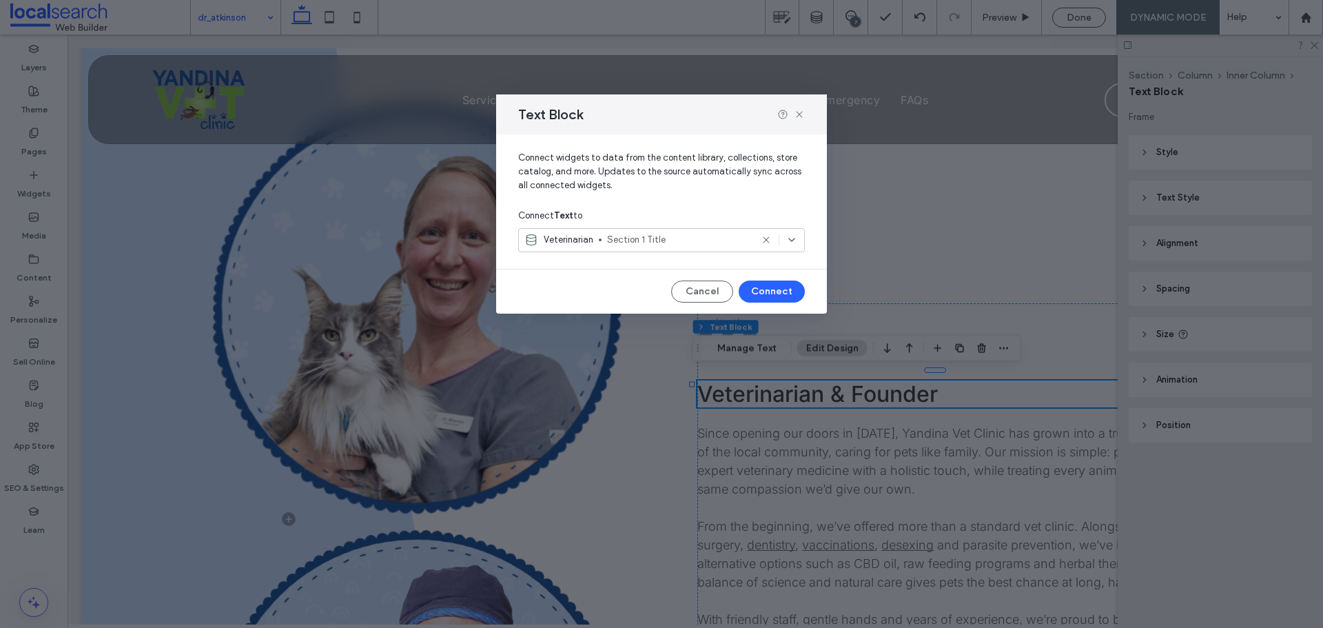
click at [792, 237] on icon at bounding box center [791, 239] width 11 height 11
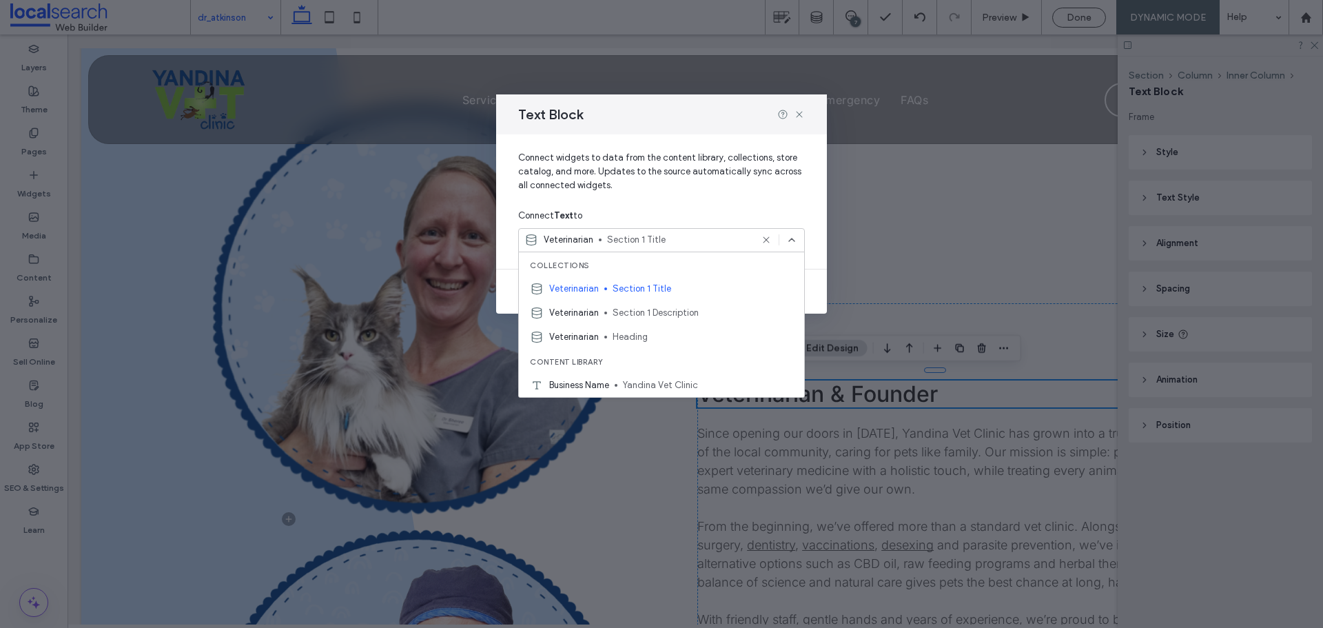
drag, startPoint x: 788, startPoint y: 243, endPoint x: 795, endPoint y: 222, distance: 21.6
click at [789, 241] on icon at bounding box center [791, 239] width 11 height 11
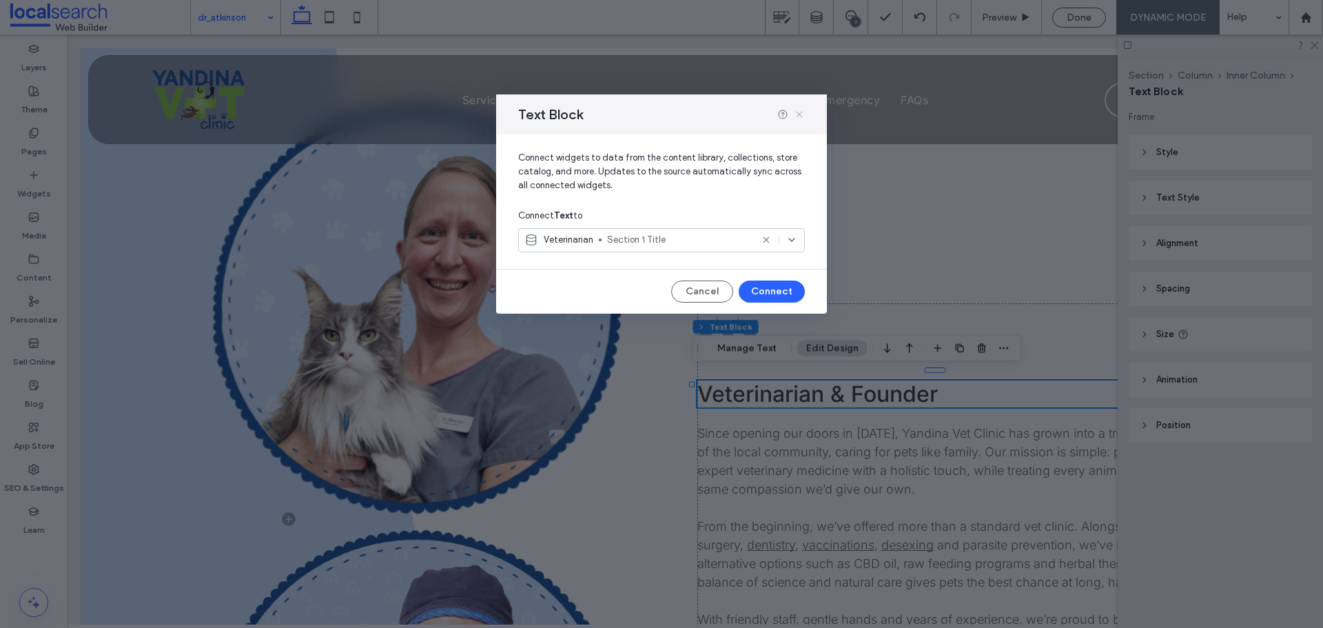
drag, startPoint x: 801, startPoint y: 114, endPoint x: 586, endPoint y: 167, distance: 222.1
click at [801, 114] on icon at bounding box center [799, 114] width 11 height 11
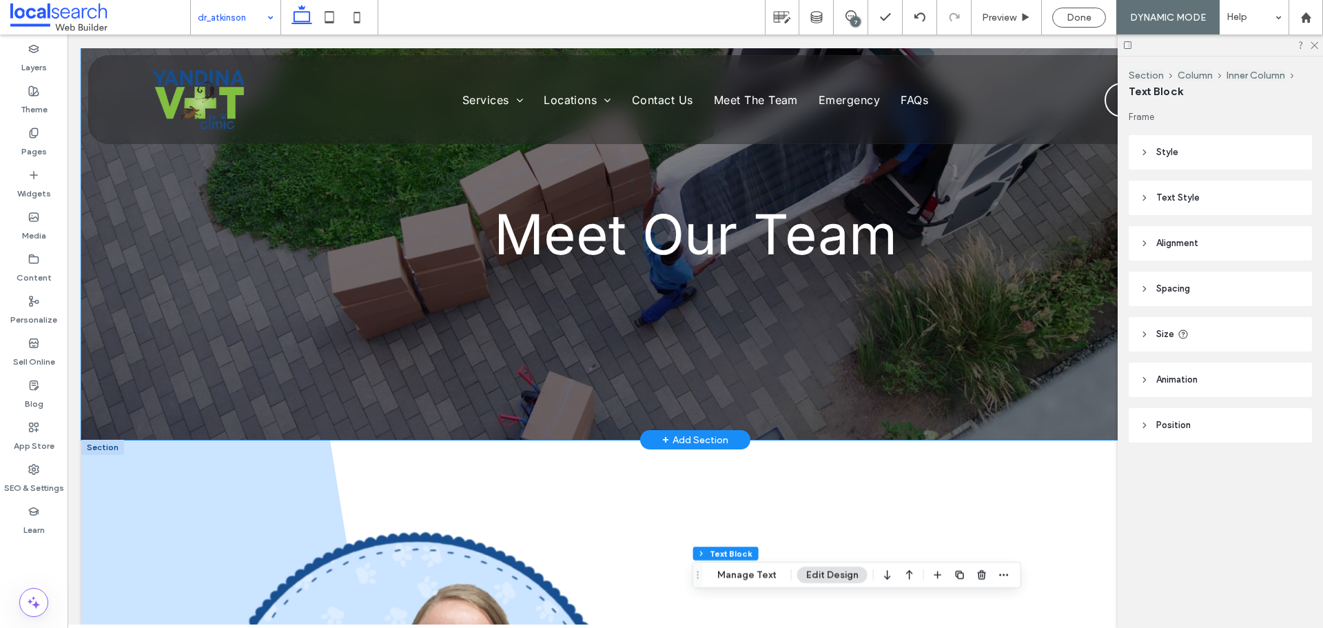
scroll to position [0, 0]
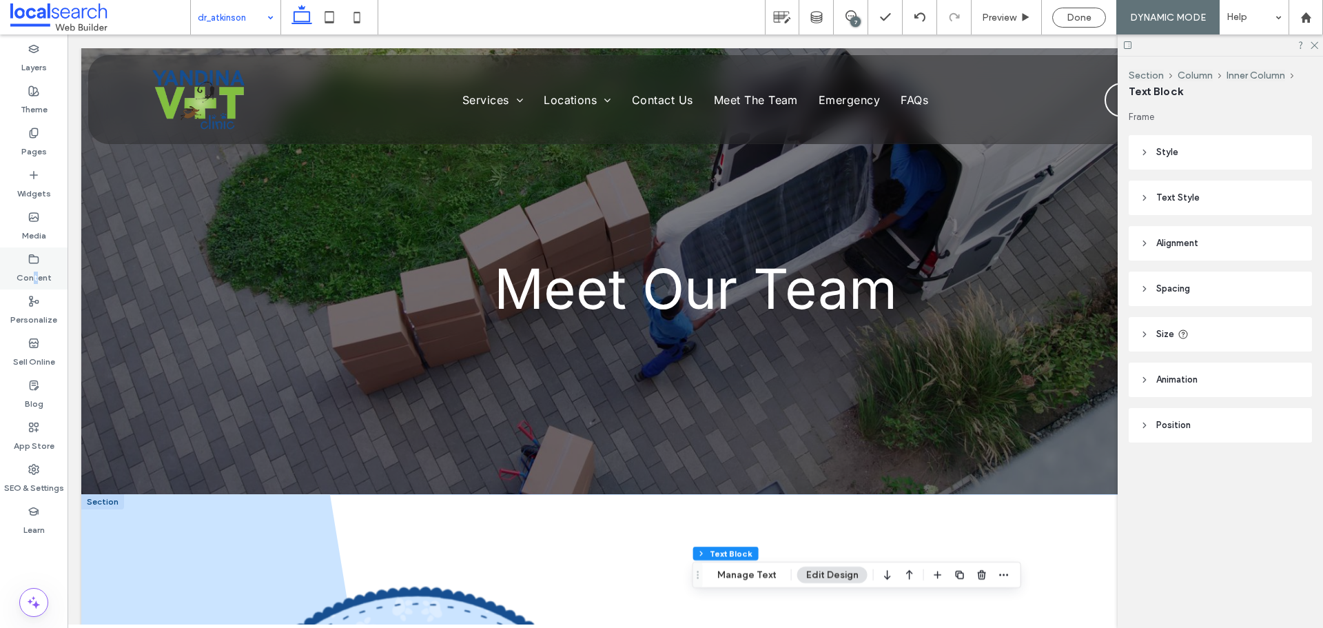
click at [36, 265] on label "Content" at bounding box center [34, 274] width 35 height 19
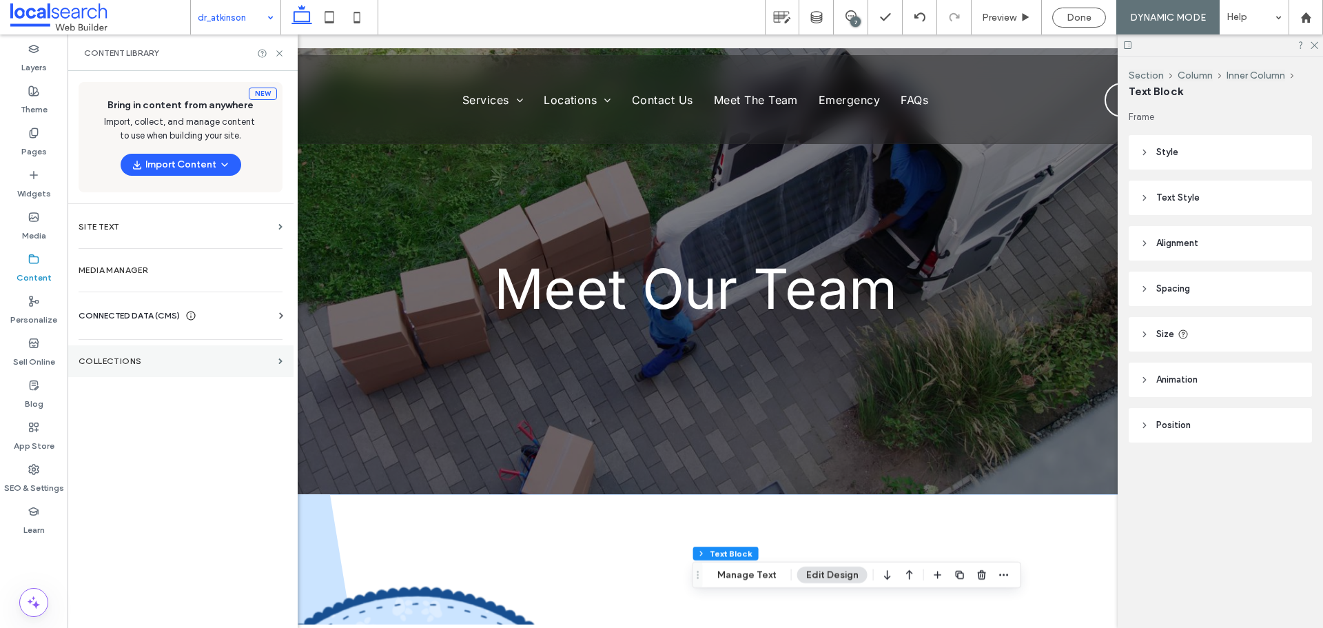
click at [132, 369] on section "Collections" at bounding box center [181, 361] width 226 height 32
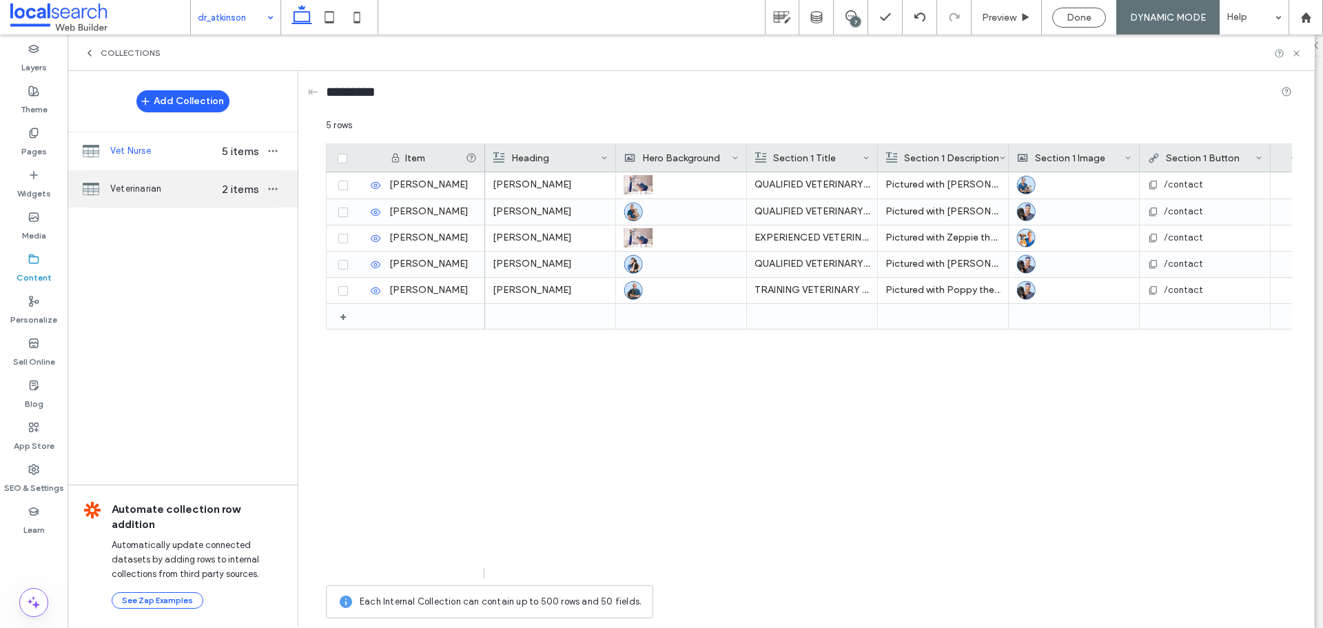
click at [161, 193] on span "Veterinarian" at bounding box center [163, 189] width 106 height 14
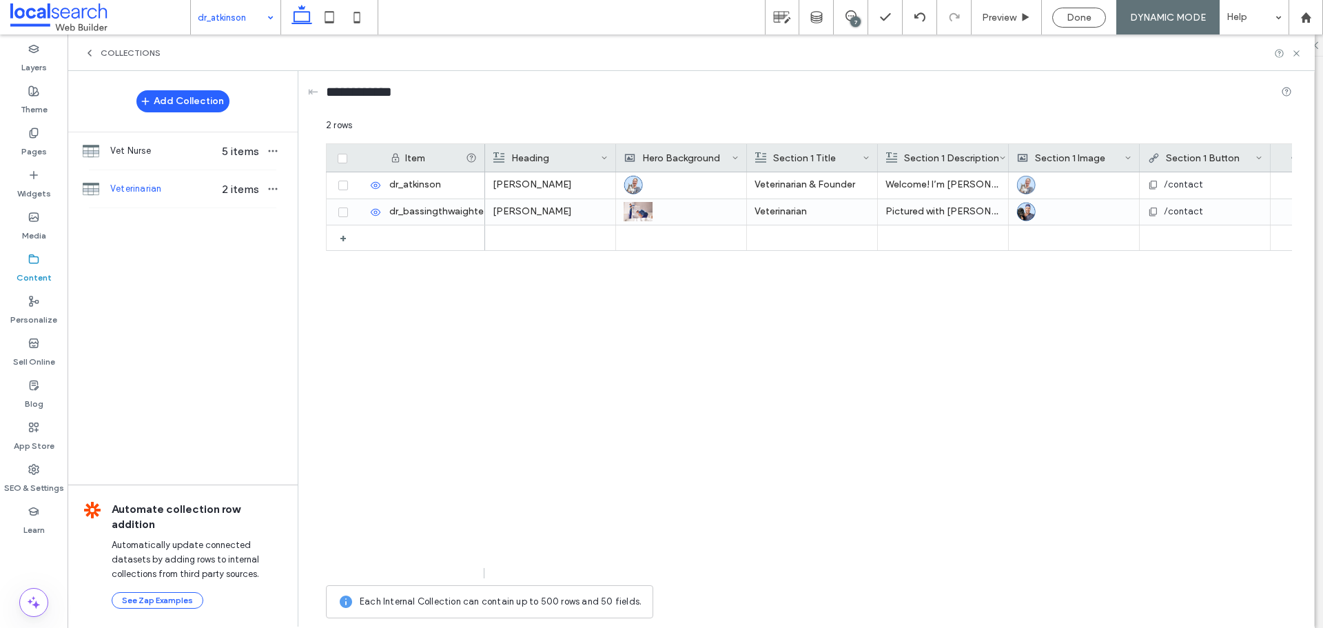
click at [604, 156] on icon at bounding box center [604, 157] width 7 height 7
click at [518, 159] on div "Edit Field" at bounding box center [549, 160] width 126 height 26
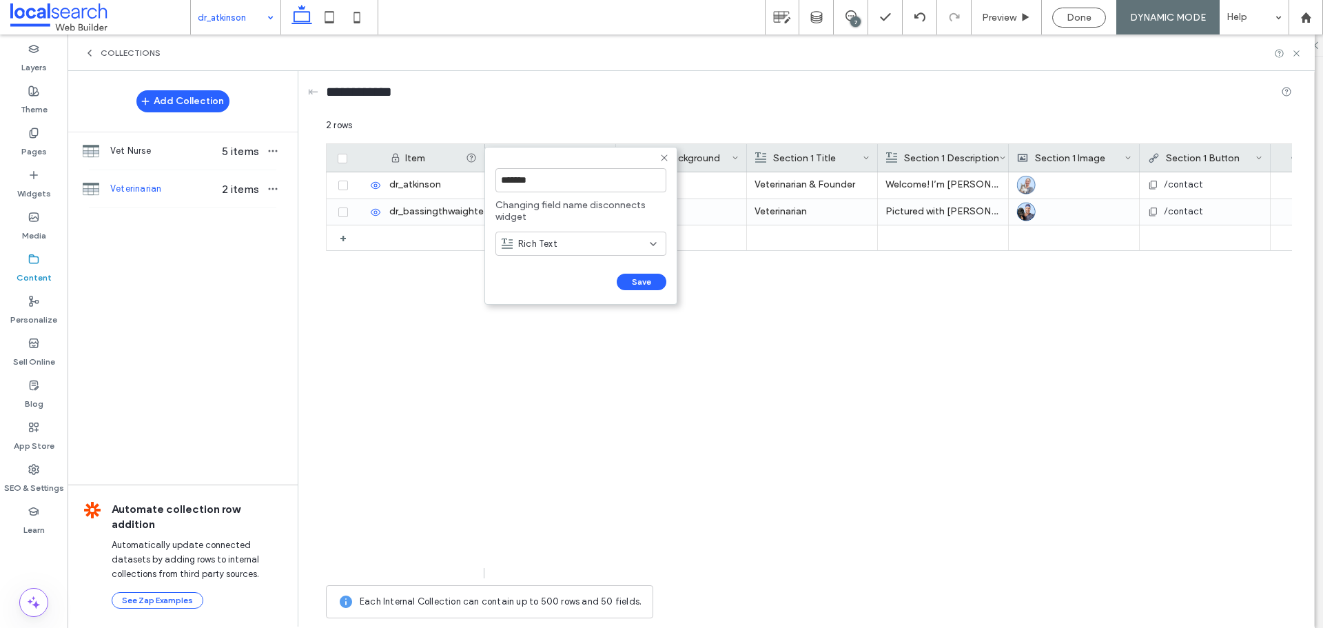
click at [593, 246] on div "Rich Text" at bounding box center [576, 244] width 148 height 14
click at [768, 323] on div "[PERSON_NAME] Veterinarian & Founder Welcome! I’m [PERSON_NAME], the proud foun…" at bounding box center [888, 375] width 807 height 406
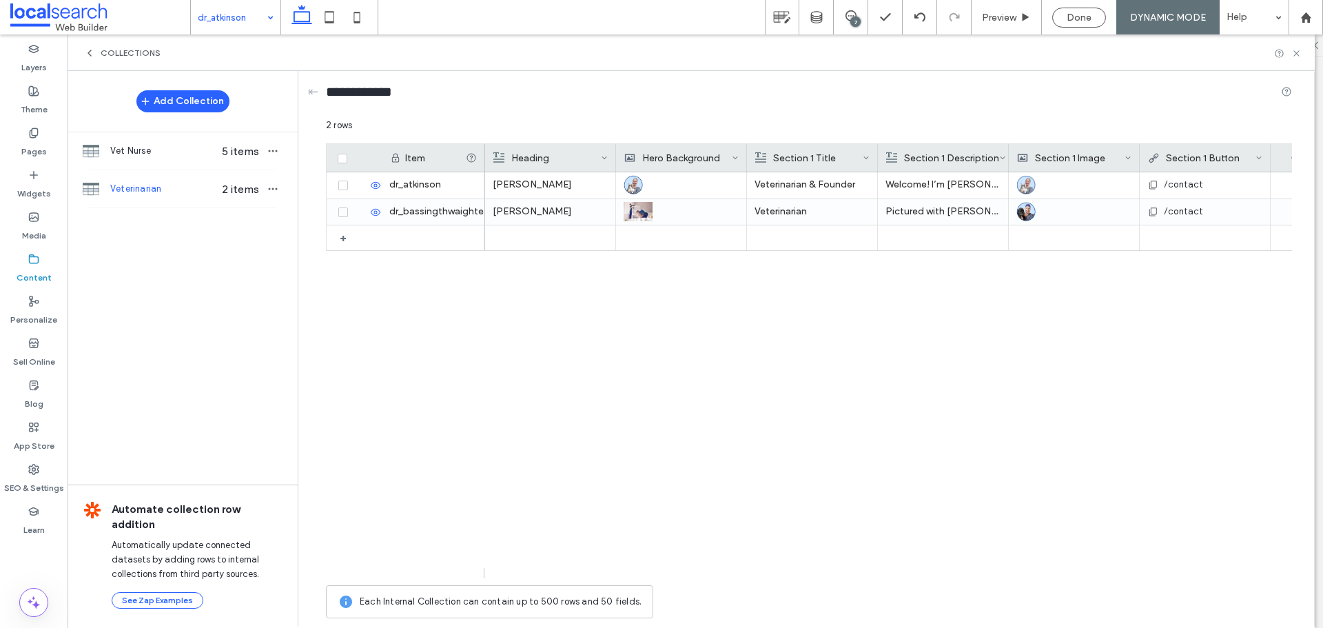
click at [542, 159] on div "Heading" at bounding box center [547, 158] width 108 height 28
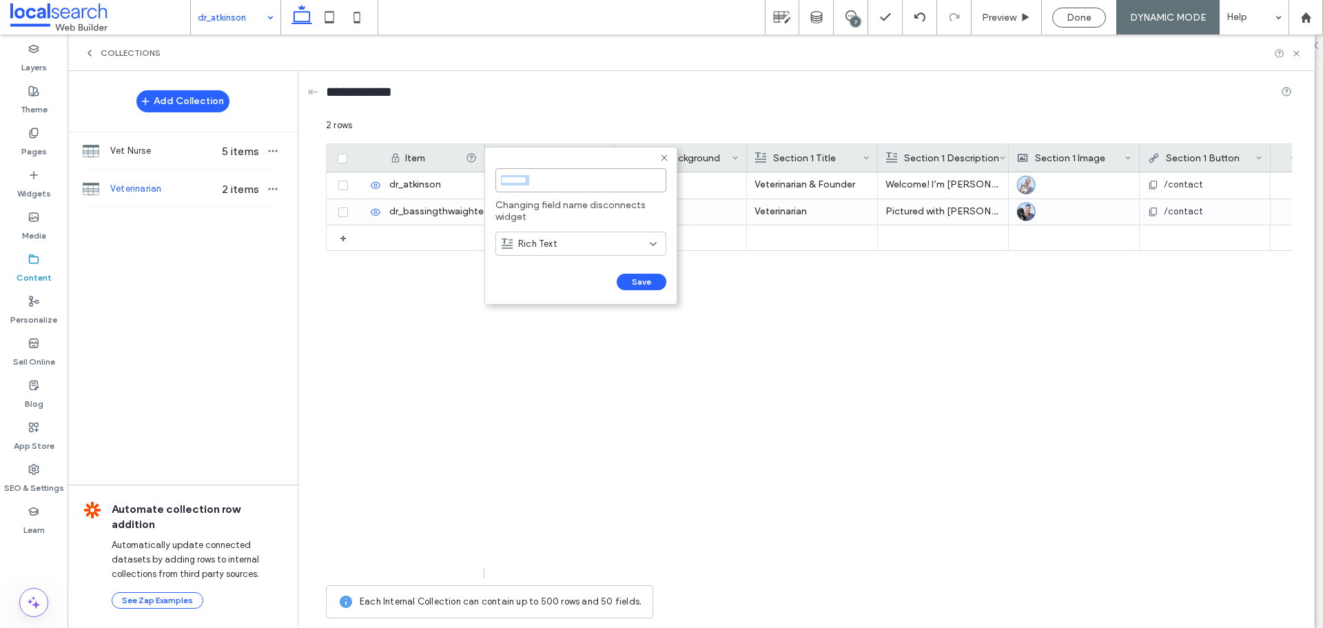
click at [551, 183] on input "*******" at bounding box center [580, 180] width 171 height 24
click at [552, 181] on input "*******" at bounding box center [580, 180] width 171 height 24
type input "****"
click input "******" at bounding box center [510, 296] width 30 height 12
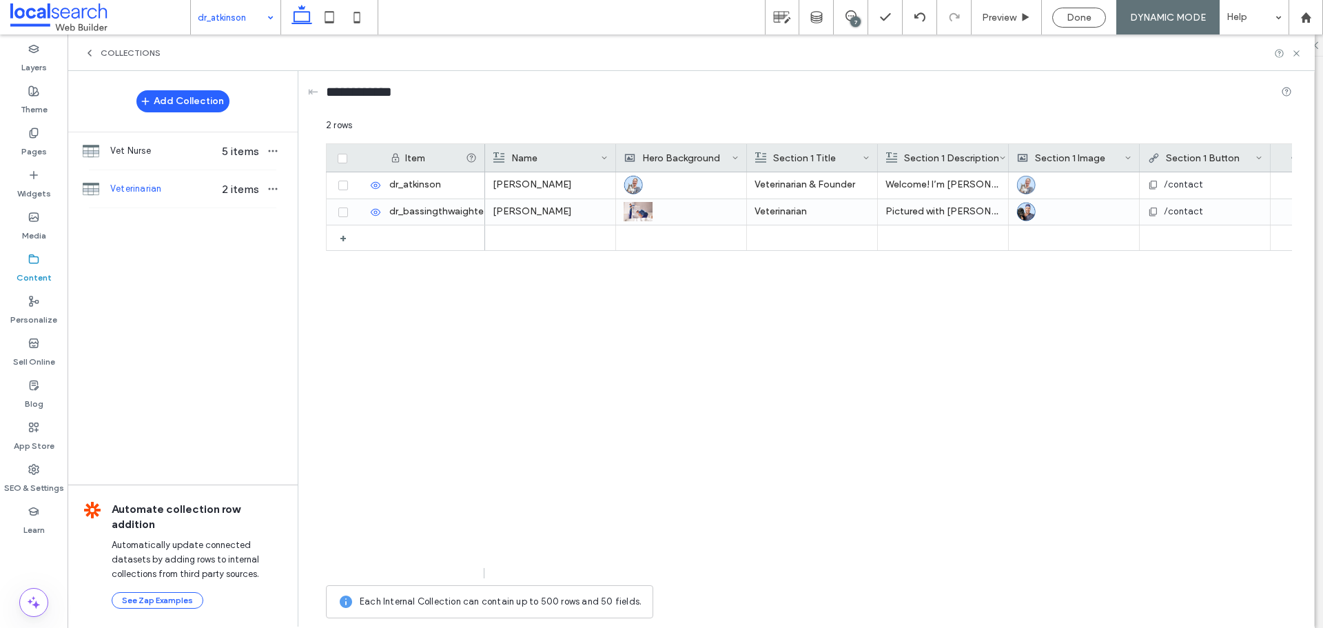
click at [681, 162] on div "Hero Background" at bounding box center [678, 158] width 108 height 28
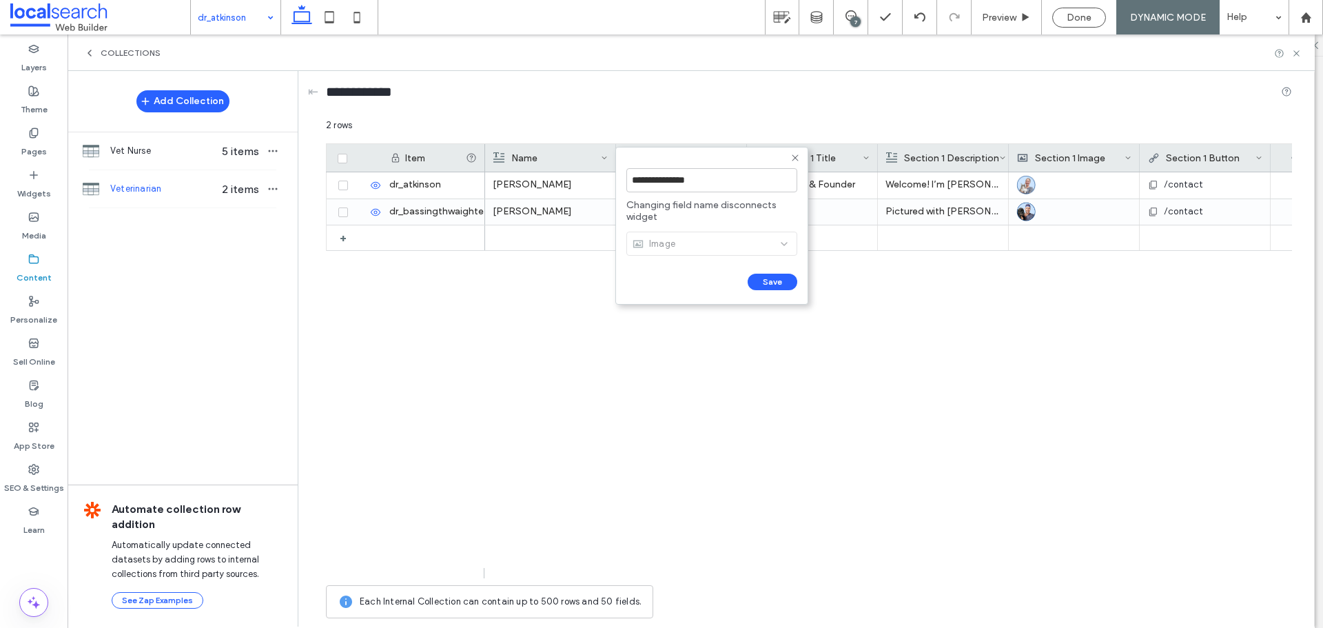
click at [680, 162] on div "**********" at bounding box center [711, 180] width 171 height 38
click at [727, 187] on input "**********" at bounding box center [711, 180] width 171 height 24
click at [729, 183] on input "**********" at bounding box center [711, 180] width 171 height 24
click at [726, 183] on input "**********" at bounding box center [711, 180] width 171 height 24
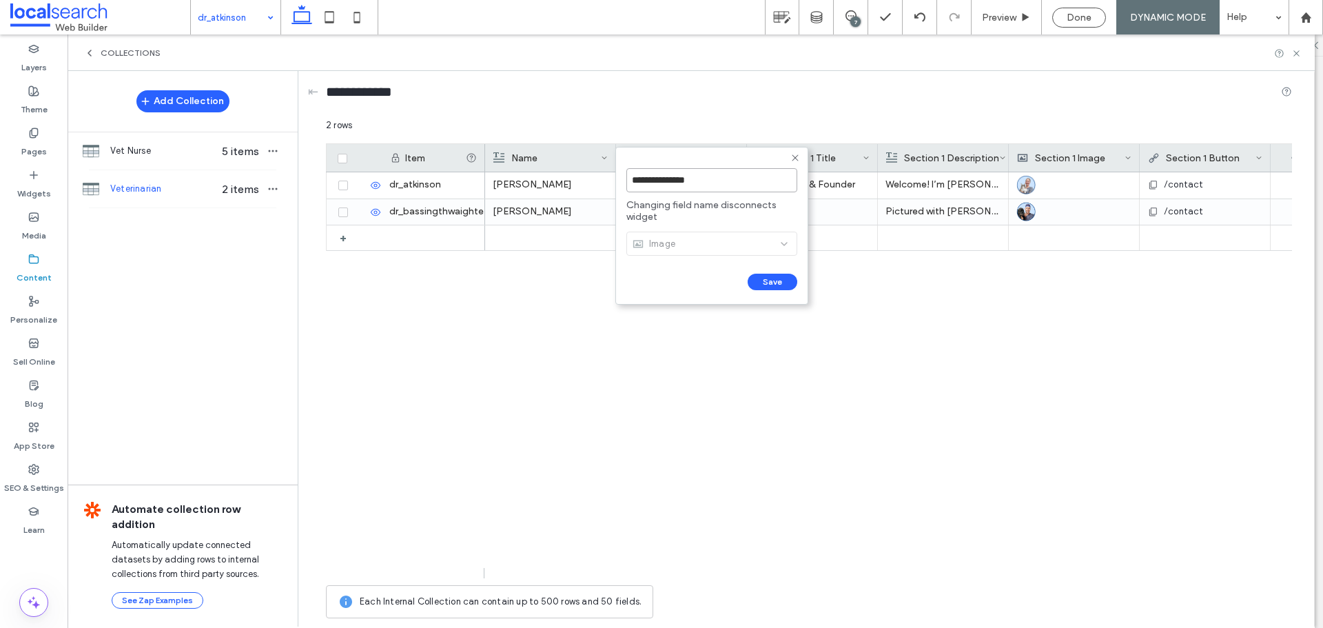
click at [726, 183] on input "**********" at bounding box center [711, 180] width 171 height 24
click at [726, 182] on input "**********" at bounding box center [711, 180] width 171 height 24
type input "**********"
click input "******" at bounding box center [641, 296] width 30 height 12
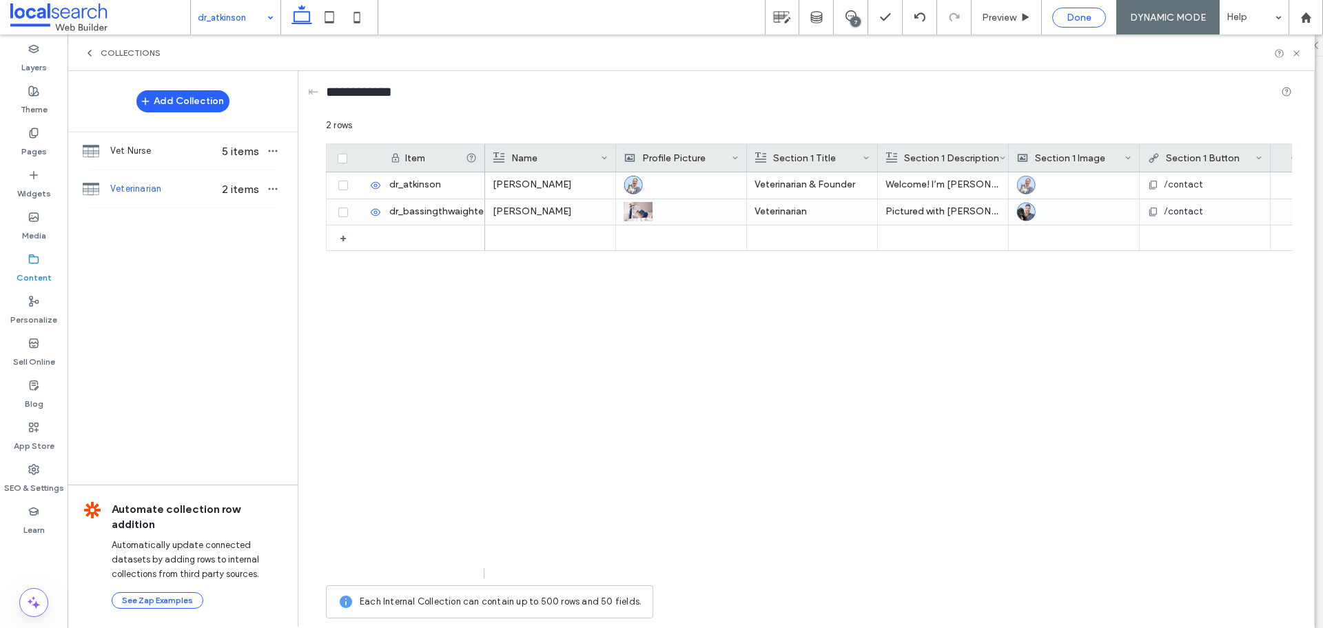
click at [1076, 17] on span "Done" at bounding box center [1079, 18] width 25 height 12
